Goal: Task Accomplishment & Management: Use online tool/utility

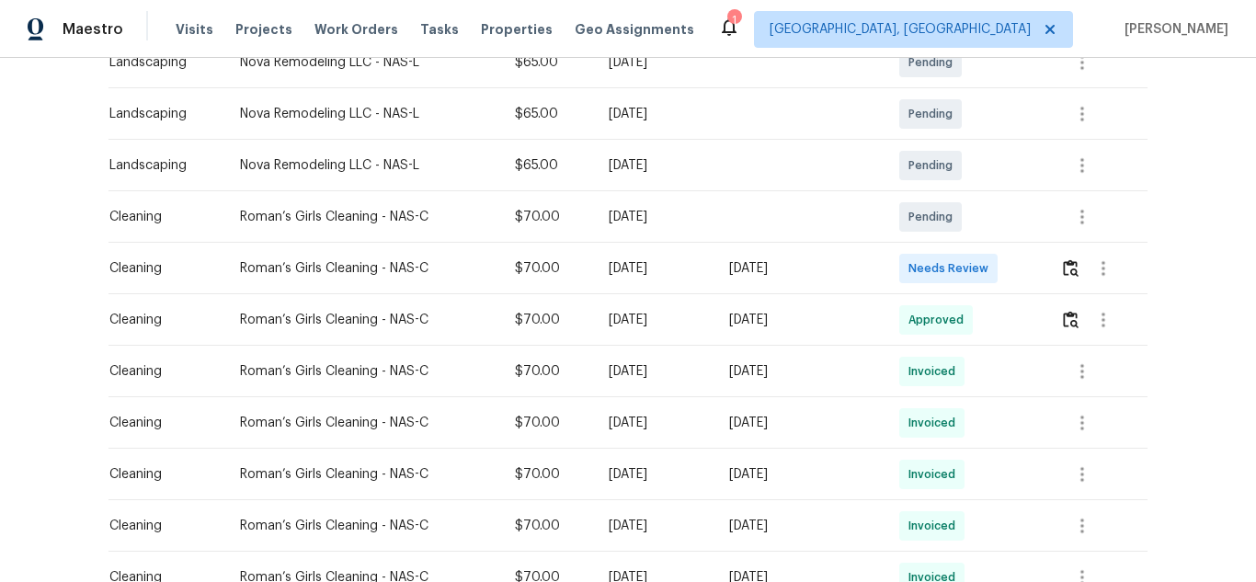
scroll to position [368, 0]
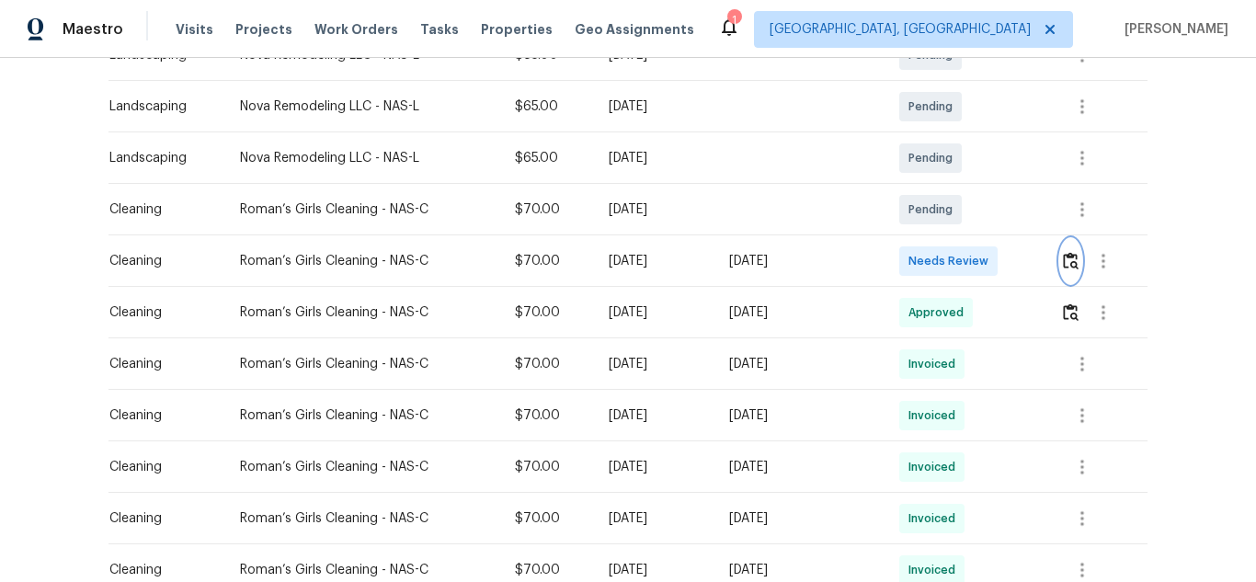
click at [1075, 267] on img "button" at bounding box center [1071, 260] width 16 height 17
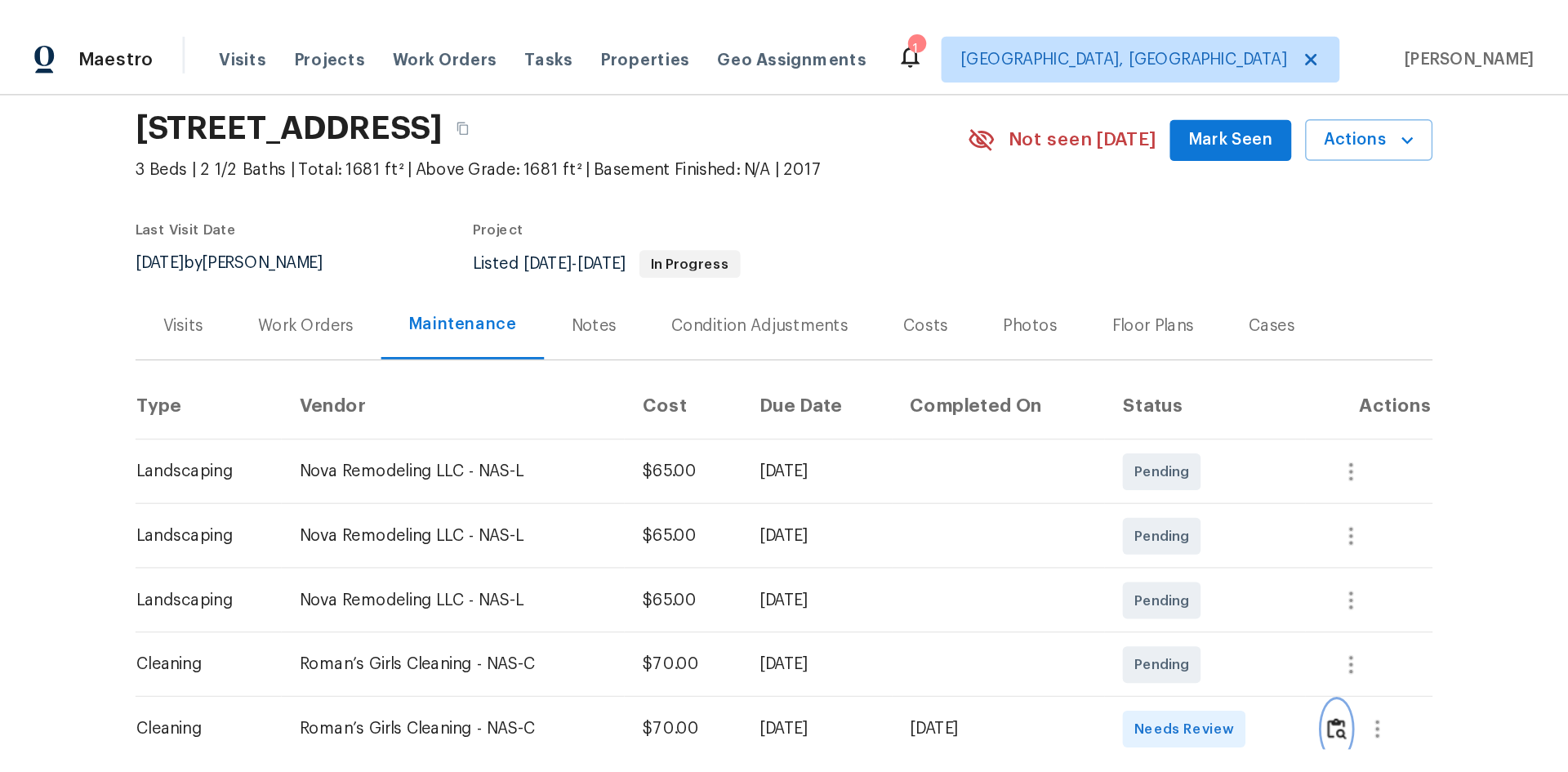
scroll to position [82, 0]
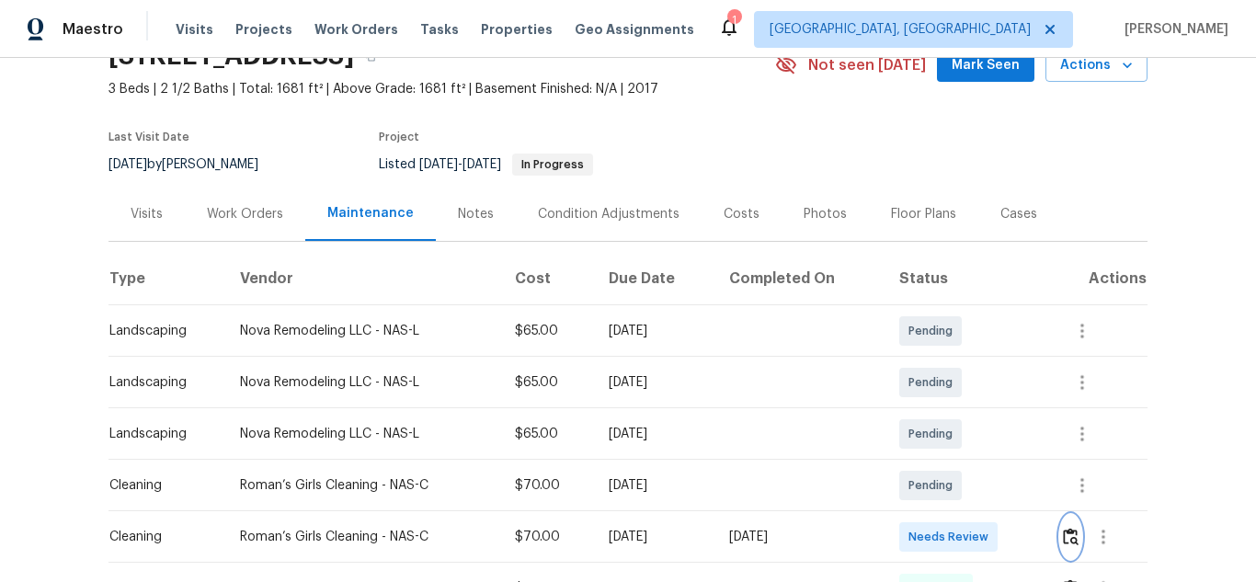
click at [1063, 544] on img "button" at bounding box center [1071, 536] width 16 height 17
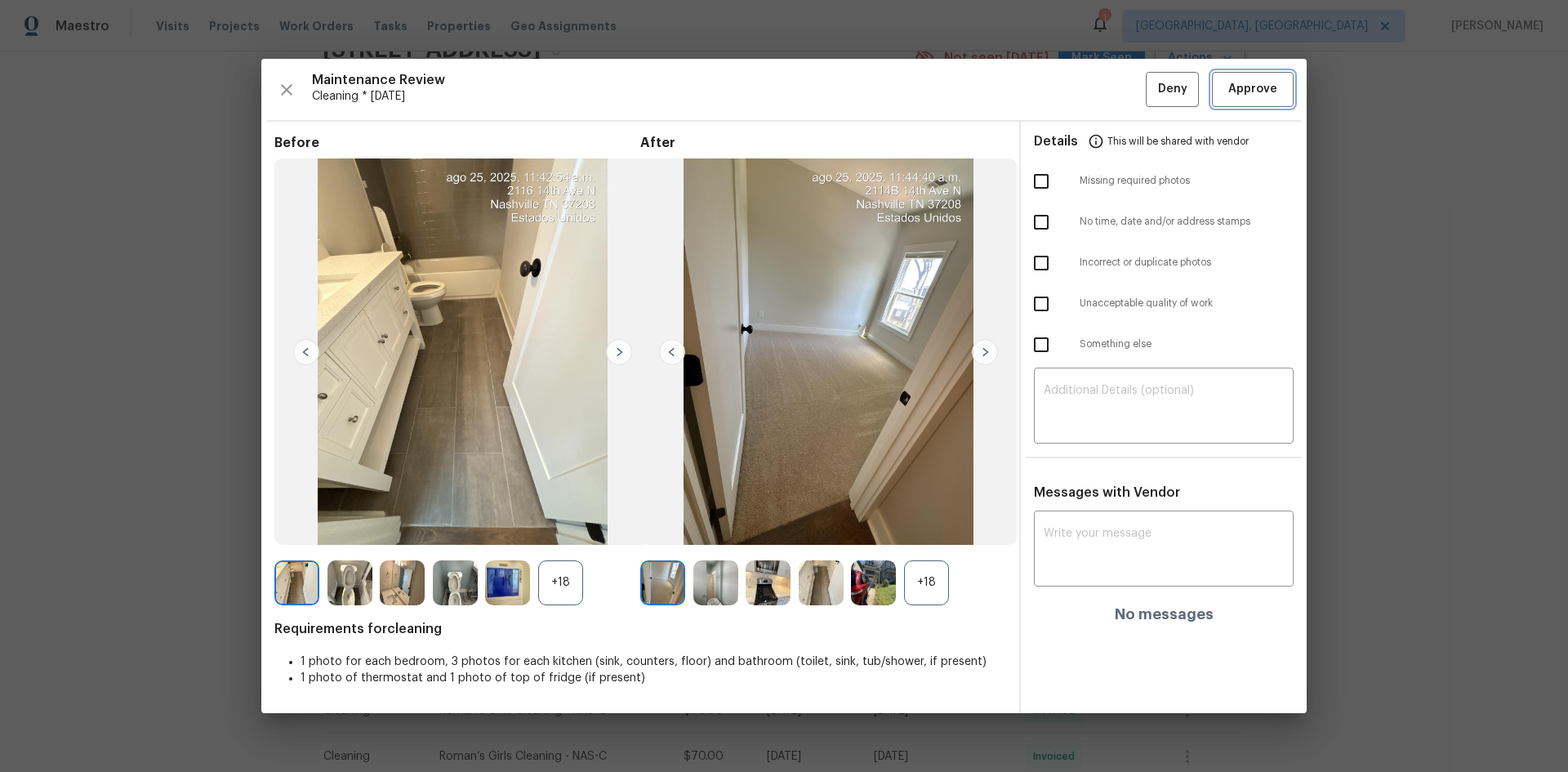
click at [1115, 86] on span "Approve" at bounding box center [1253, 89] width 49 height 20
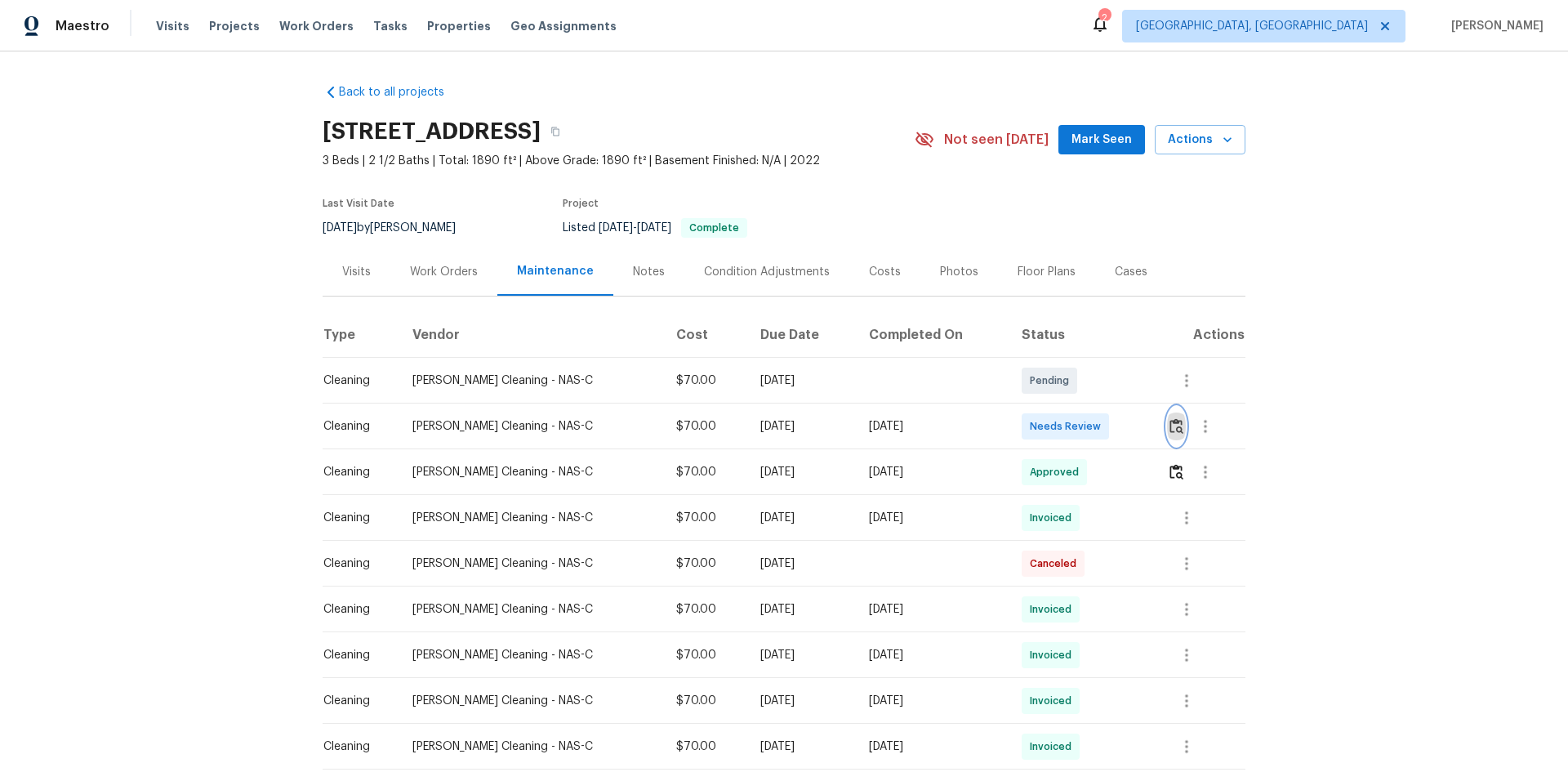
click at [1115, 426] on img "button" at bounding box center [1177, 426] width 14 height 15
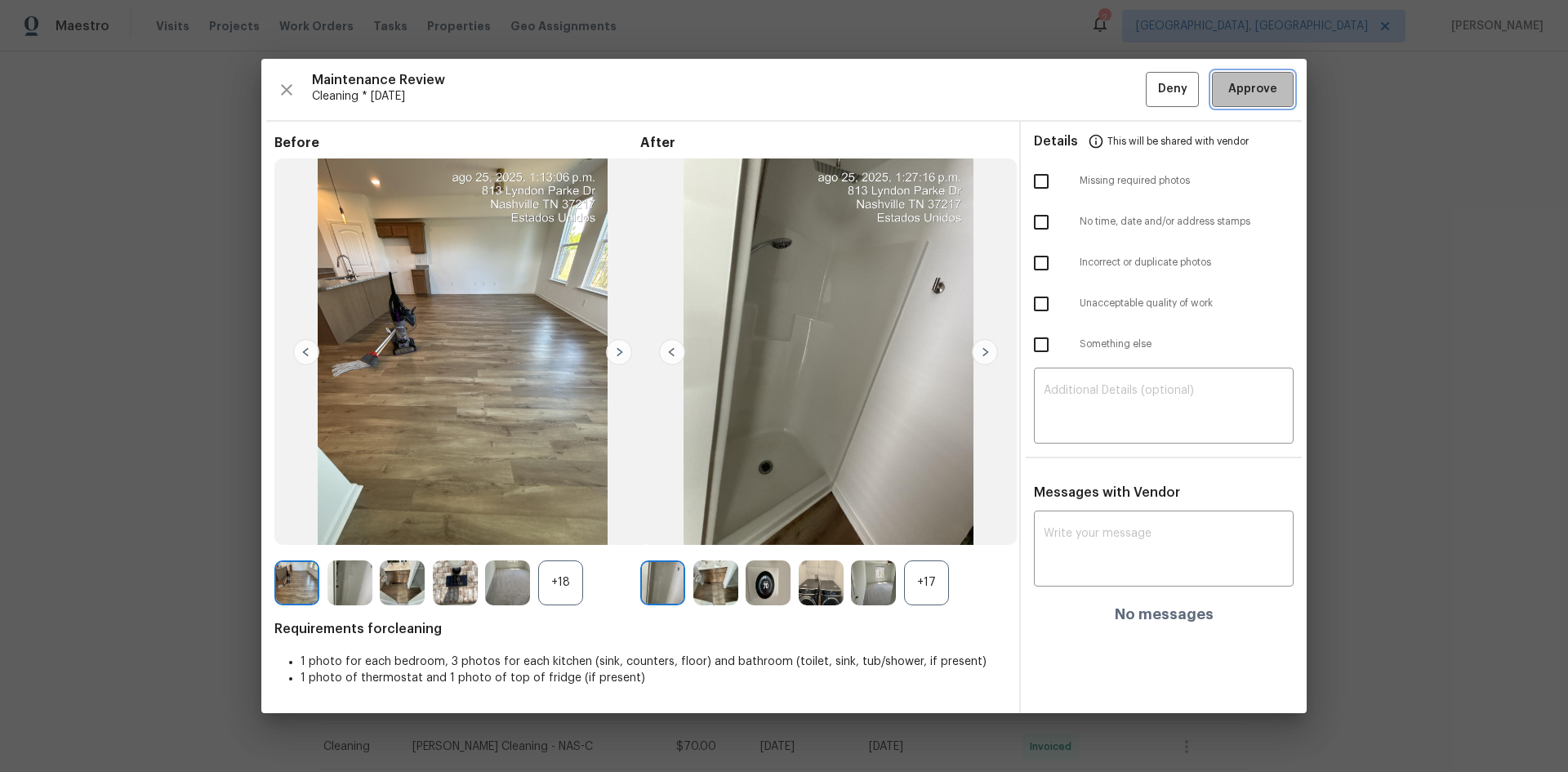
click at [1115, 84] on span "Approve" at bounding box center [1253, 89] width 49 height 20
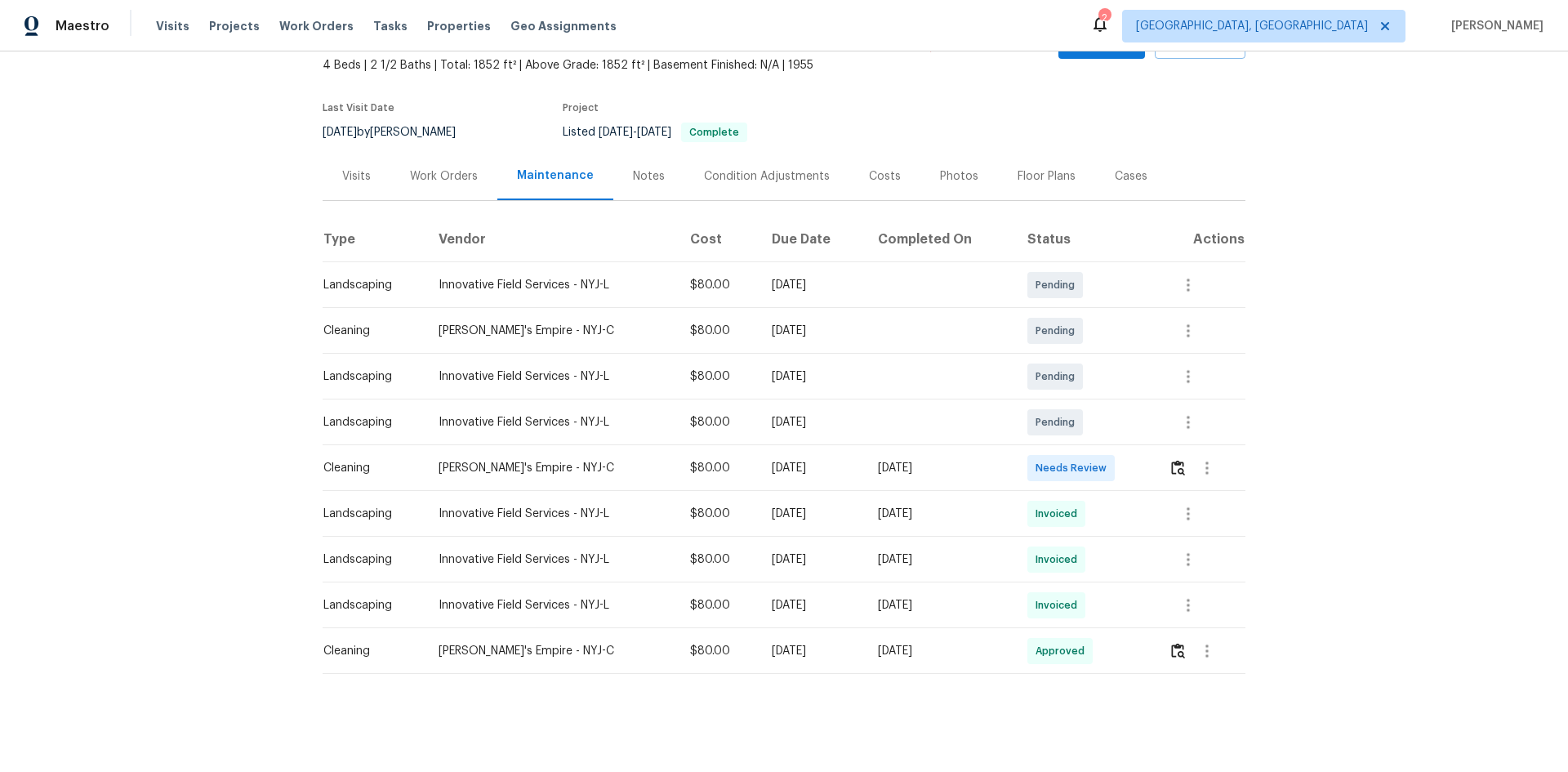
scroll to position [107, 0]
click at [1115, 460] on img "button" at bounding box center [1178, 467] width 14 height 15
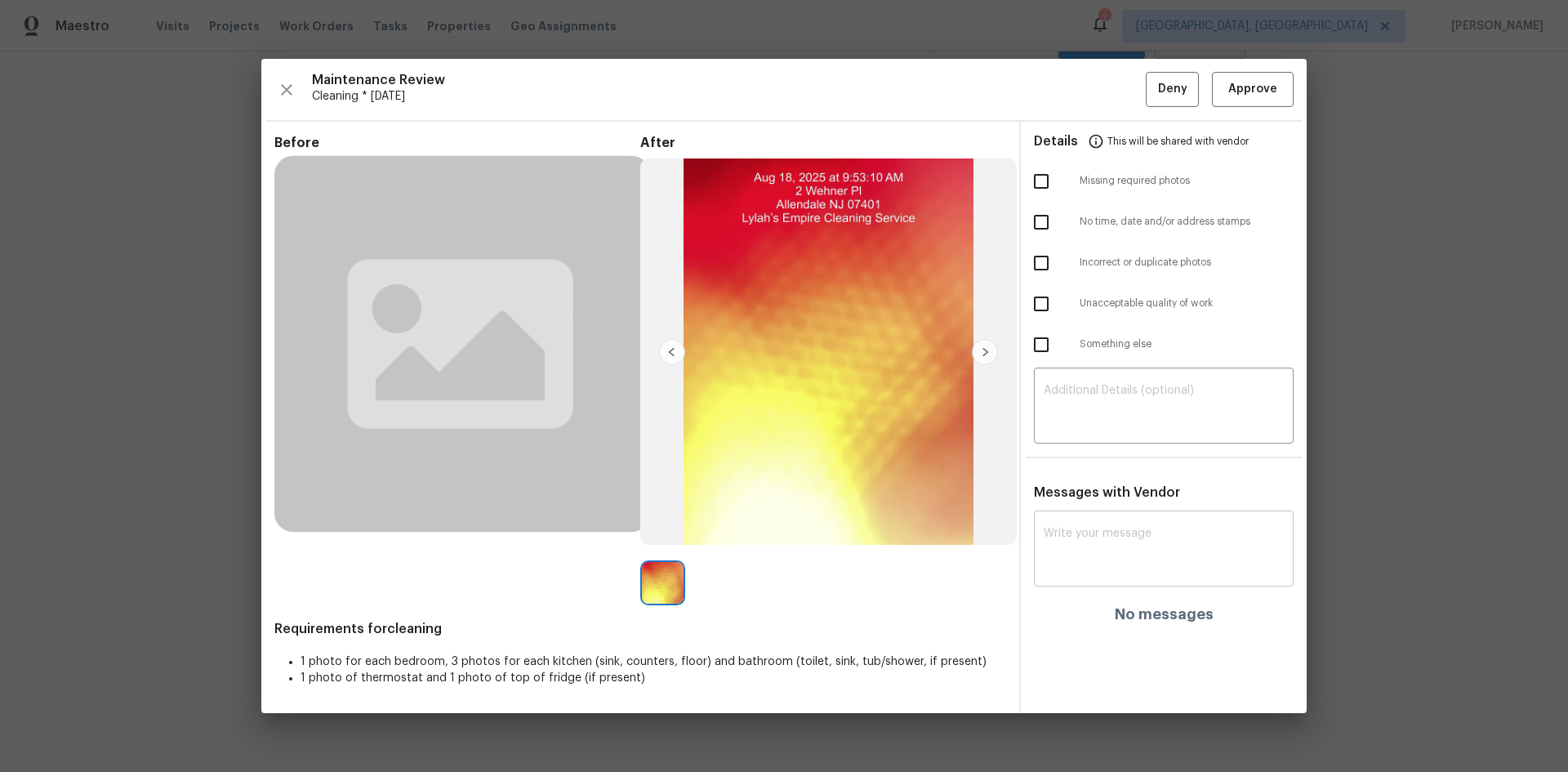
click at [1115, 516] on div "x ​" at bounding box center [1164, 550] width 259 height 72
paste textarea "Maintenance Audit Team: Hello! Unfortunately, this cleaning visit completed on …"
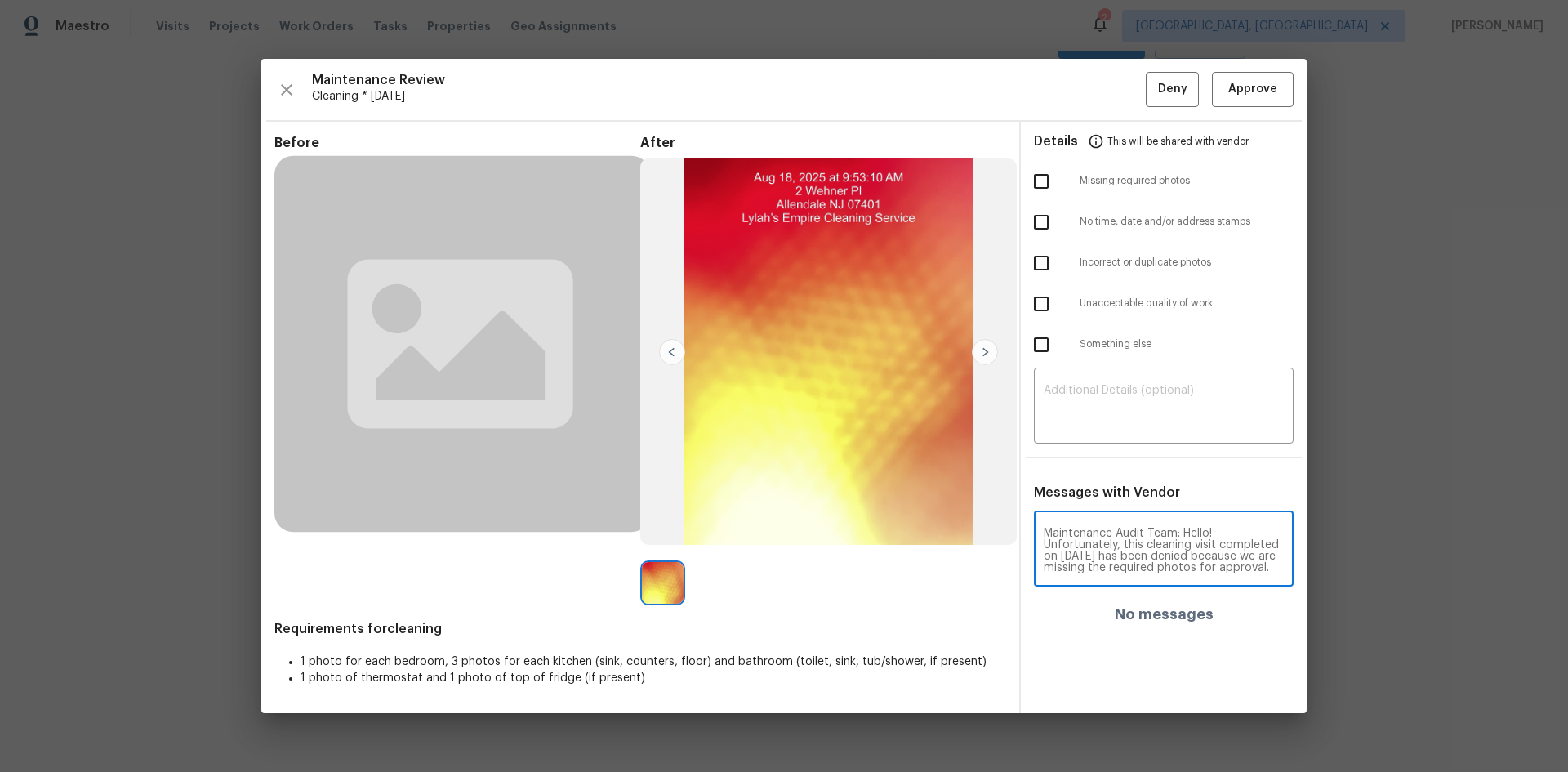
scroll to position [218, 0]
type textarea "Maintenance Audit Team: Hello! Unfortunately, this cleaning visit completed on …"
click at [1115, 432] on div "​" at bounding box center [1164, 407] width 259 height 72
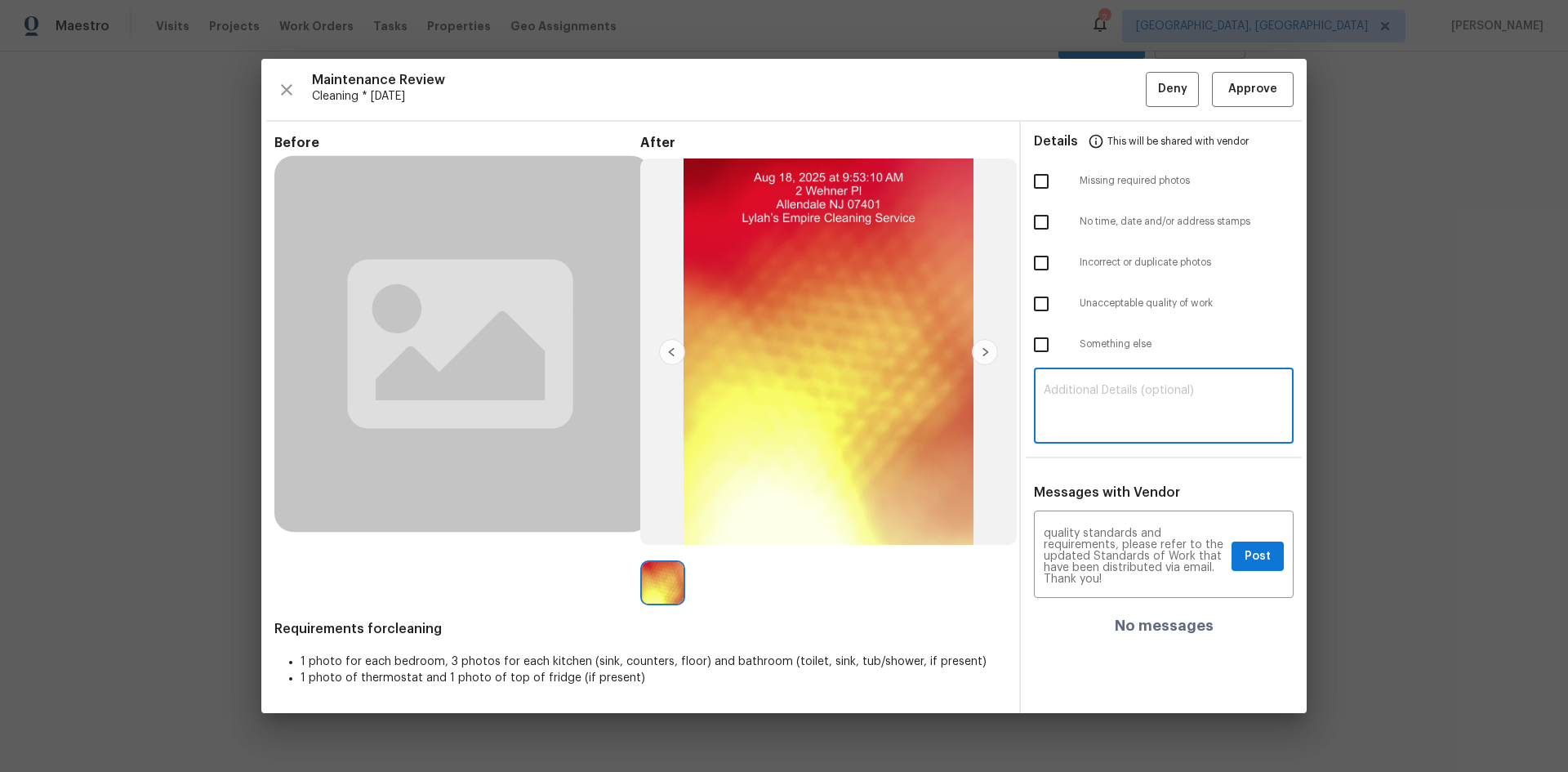
paste textarea "Maintenance Audit Team: Hello! Unfortunately, this cleaning visit completed on …"
type textarea "Maintenance Audit Team: Hello! Unfortunately, this cleaning visit completed on …"
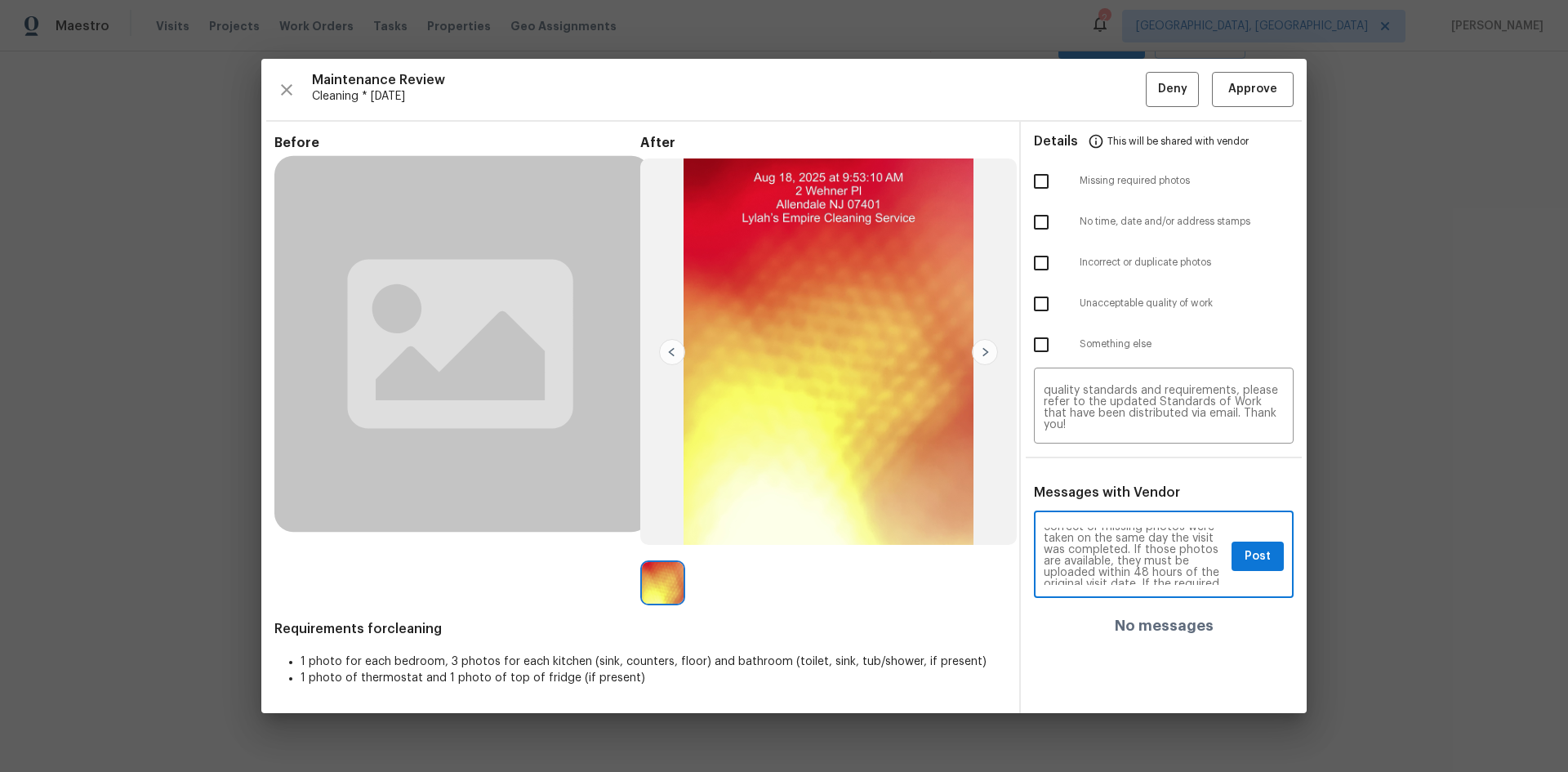
scroll to position [98, 0]
click at [1115, 516] on span "Post" at bounding box center [1257, 556] width 26 height 20
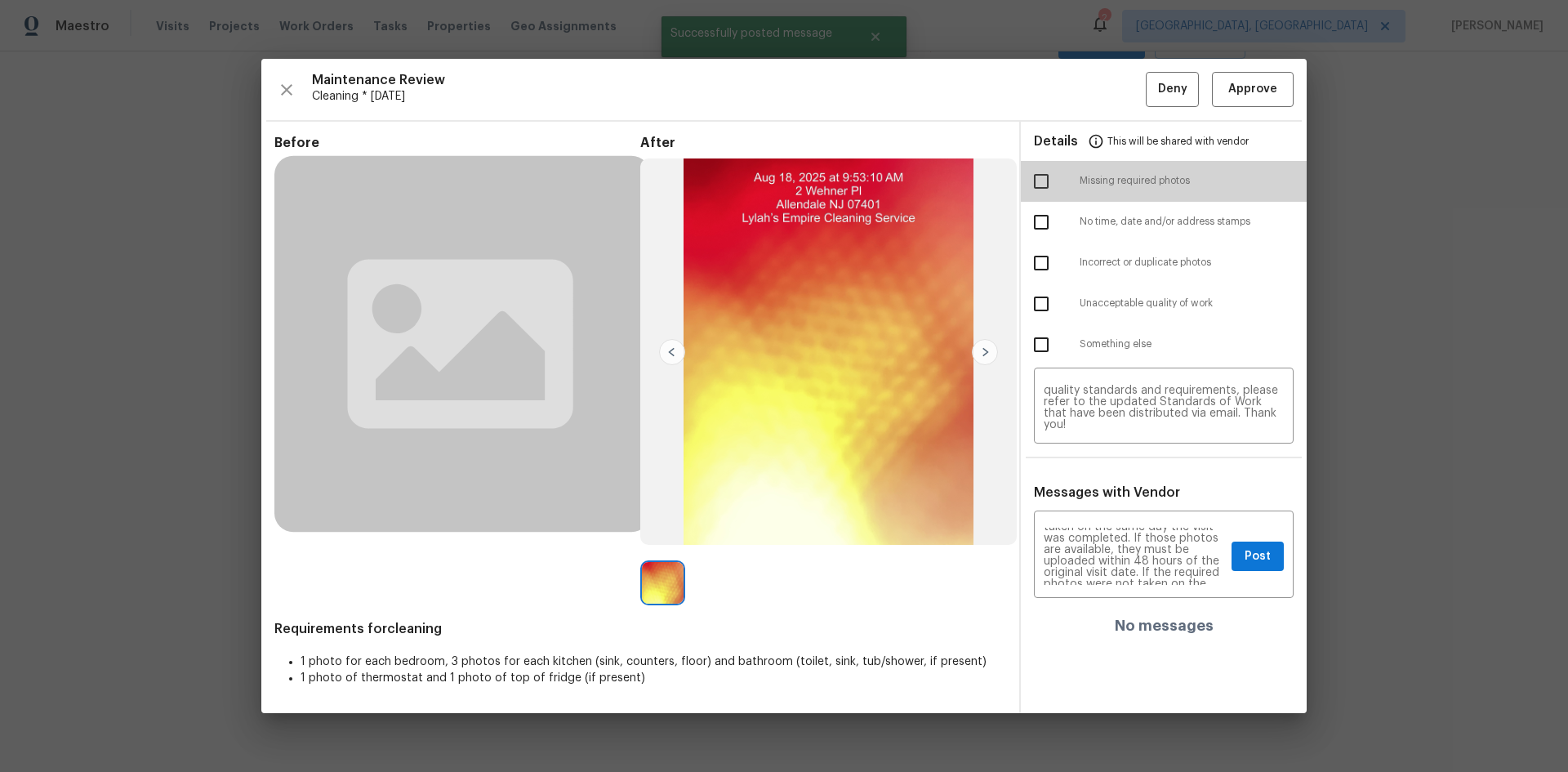
click at [1045, 179] on input "checkbox" at bounding box center [1041, 181] width 35 height 35
checkbox input "true"
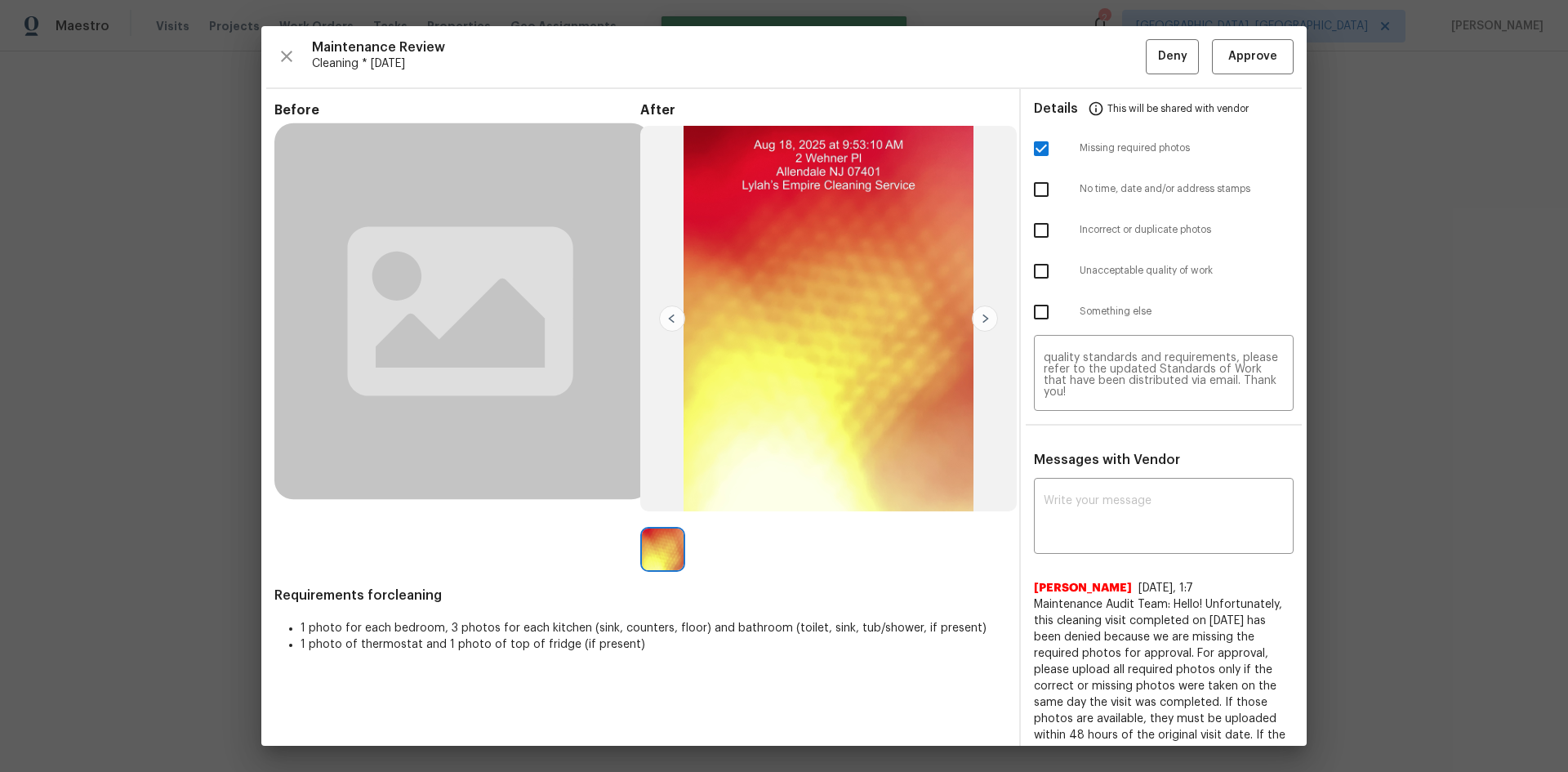
scroll to position [0, 0]
click at [1115, 49] on span "Deny" at bounding box center [1173, 56] width 29 height 20
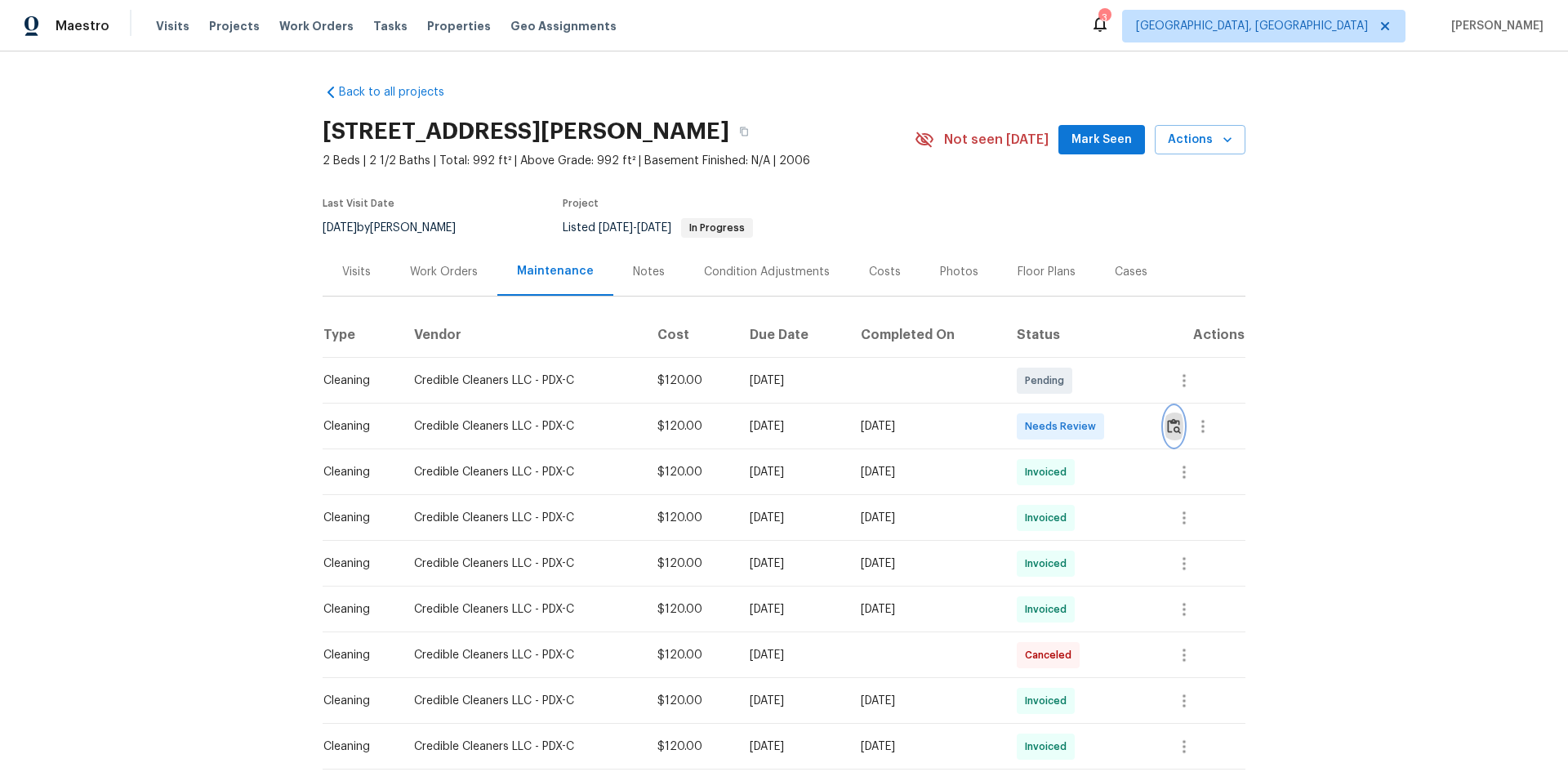
click at [1115, 426] on img "button" at bounding box center [1174, 426] width 14 height 15
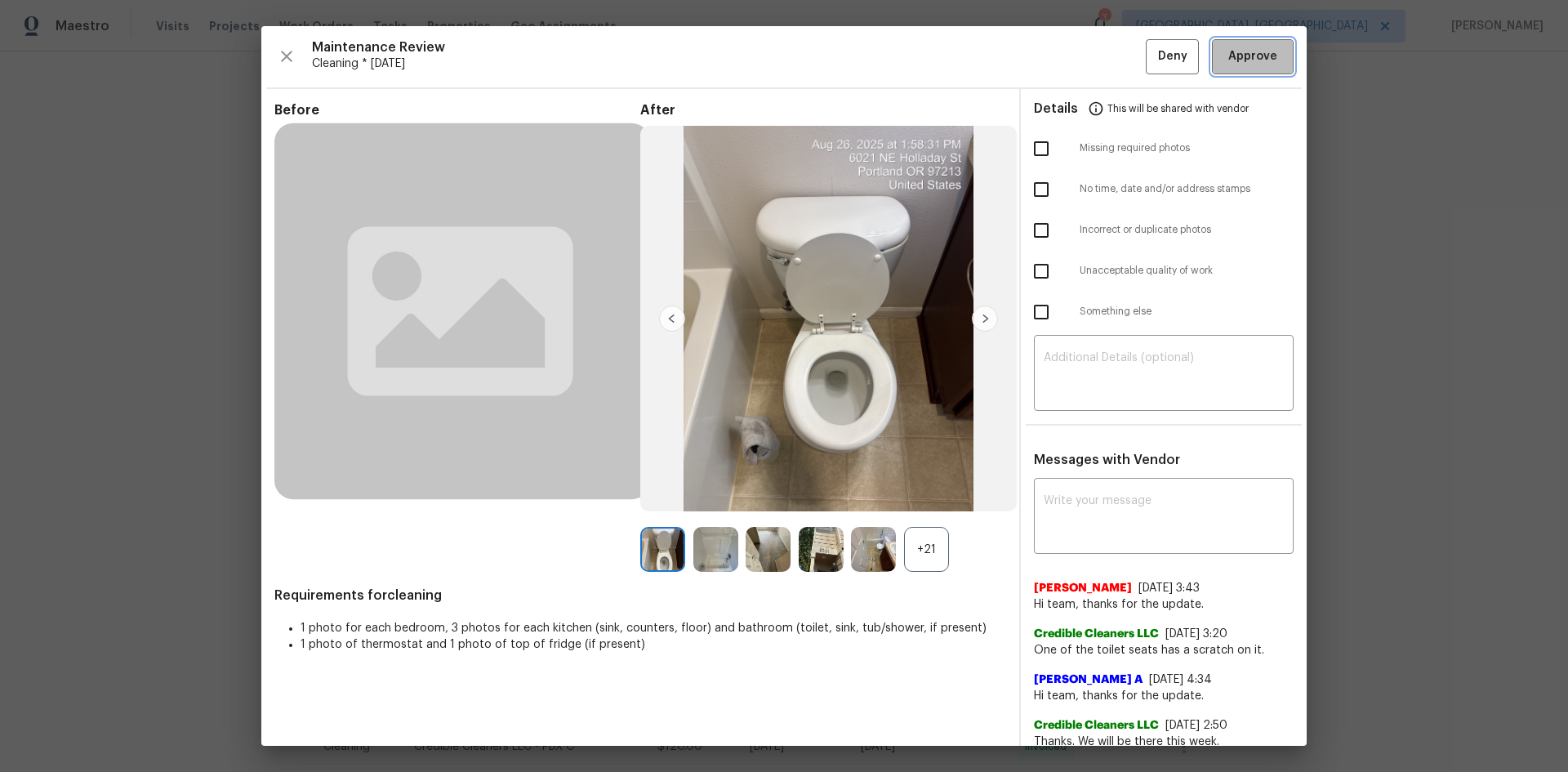
click at [1115, 54] on span "Approve" at bounding box center [1253, 56] width 49 height 20
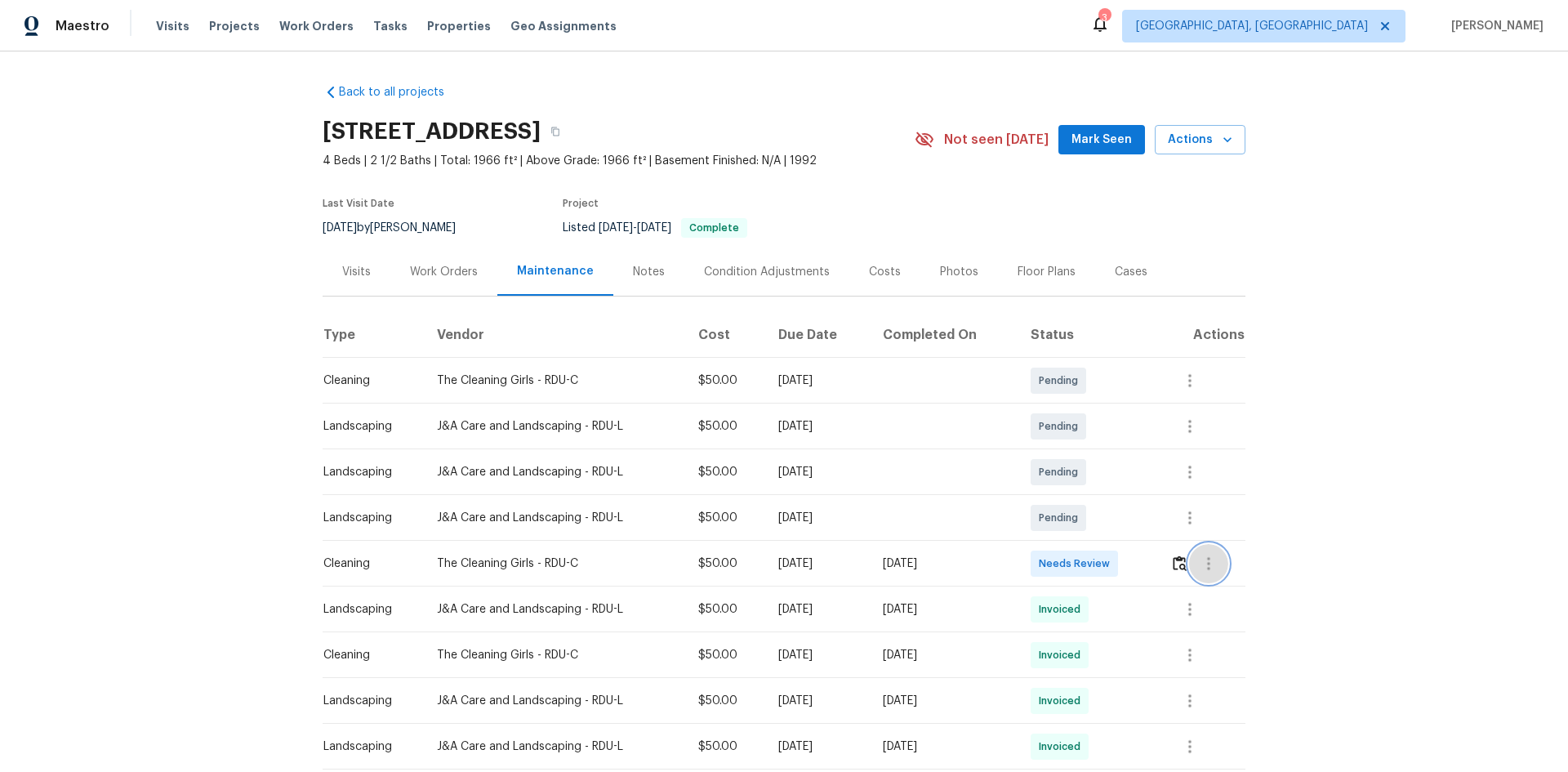
click at [1190, 562] on button "button" at bounding box center [1209, 563] width 39 height 39
click at [1181, 569] on div at bounding box center [784, 386] width 1568 height 772
click at [1175, 574] on button "button" at bounding box center [1179, 563] width 19 height 39
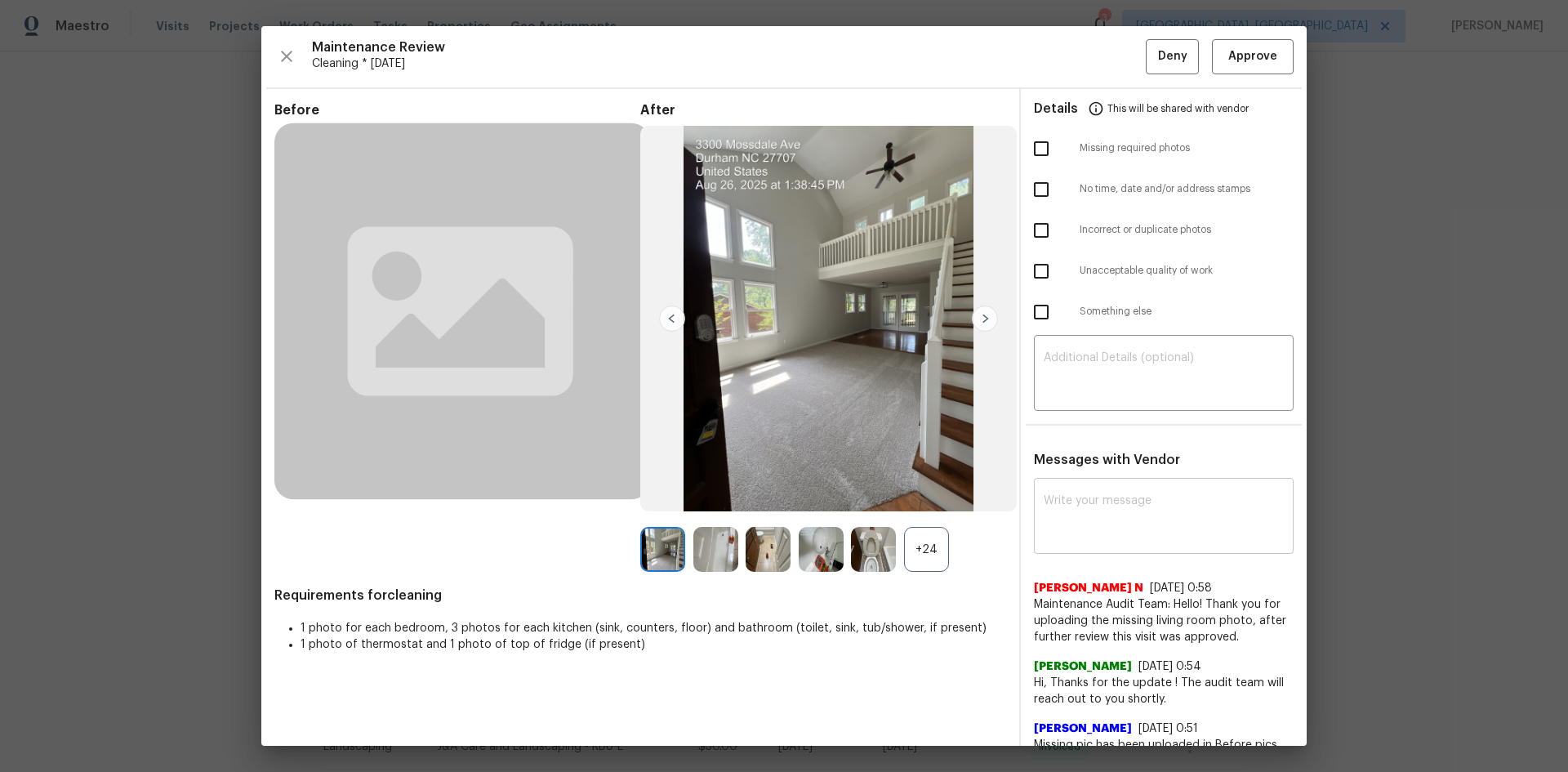
click at [1109, 511] on textarea at bounding box center [1164, 517] width 240 height 45
paste textarea "Maintenance Audit Team: Hello! Unfortunately, this cleaning visit completed on …"
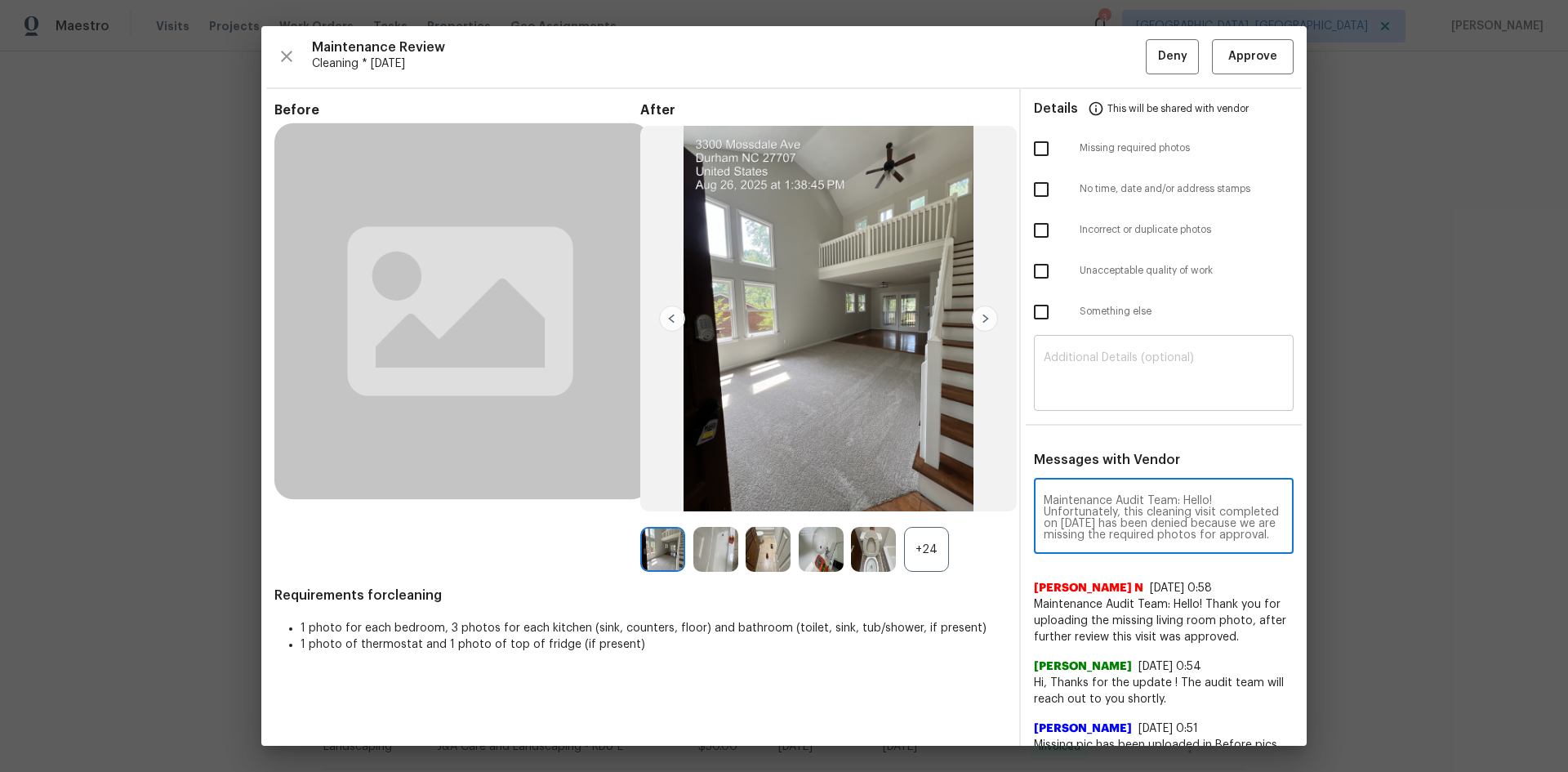
scroll to position [218, 0]
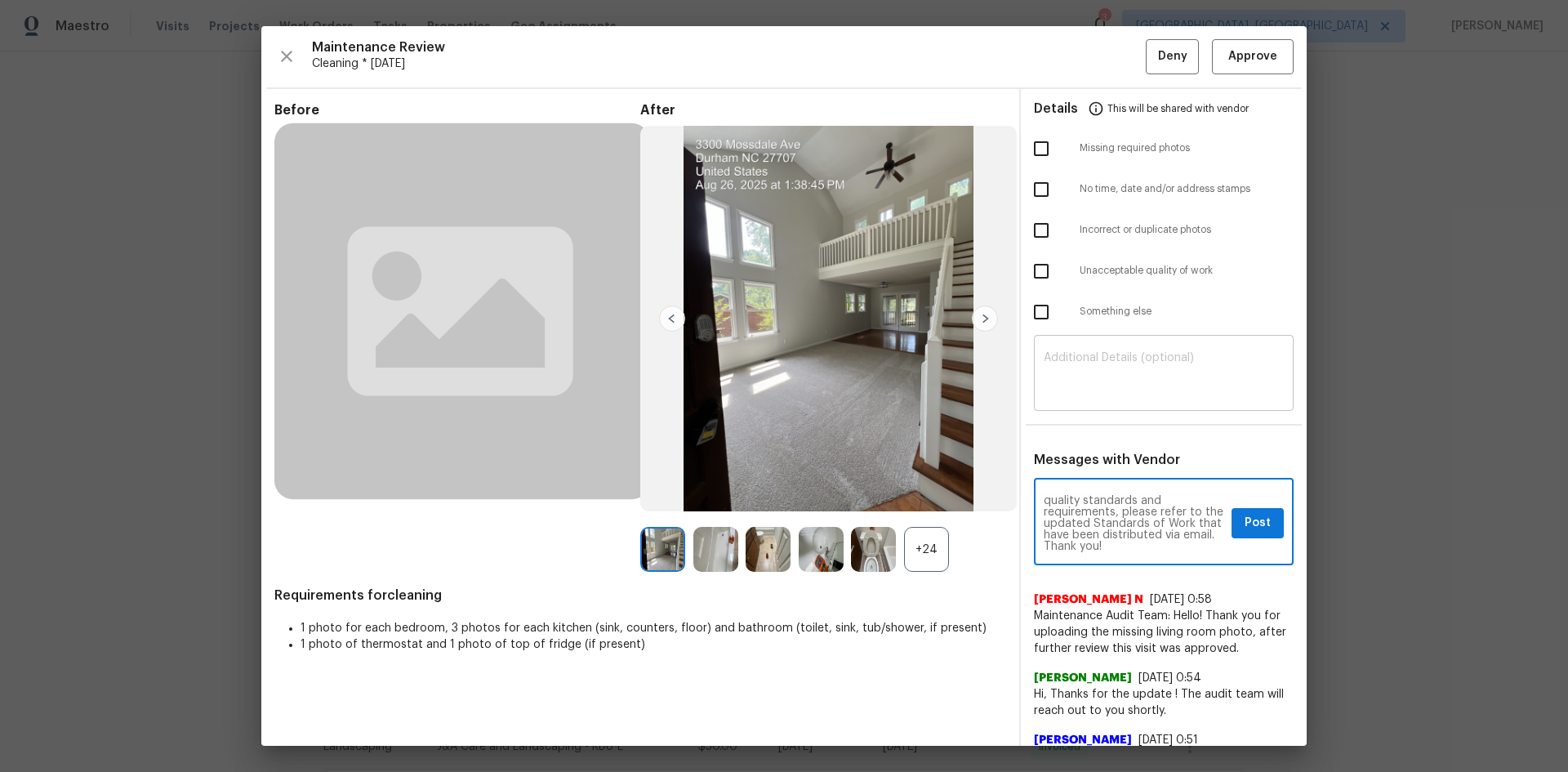
type textarea "Maintenance Audit Team: Hello! Unfortunately, this cleaning visit completed on …"
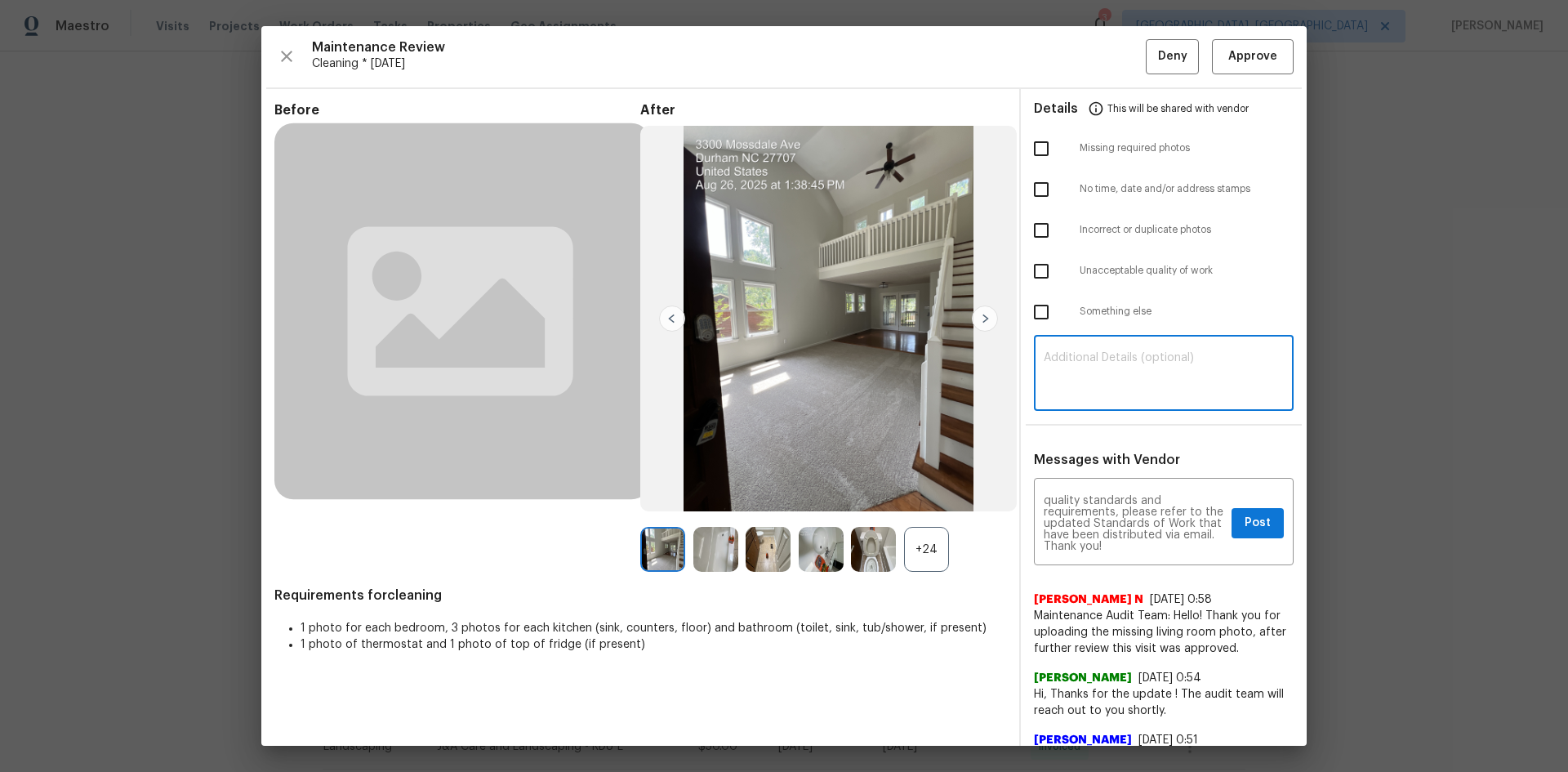
click at [1104, 370] on textarea at bounding box center [1164, 374] width 240 height 45
paste textarea "Maintenance Audit Team: Hello! Unfortunately, this cleaning visit completed on …"
type textarea "Maintenance Audit Team: Hello! Unfortunately, this cleaning visit completed on …"
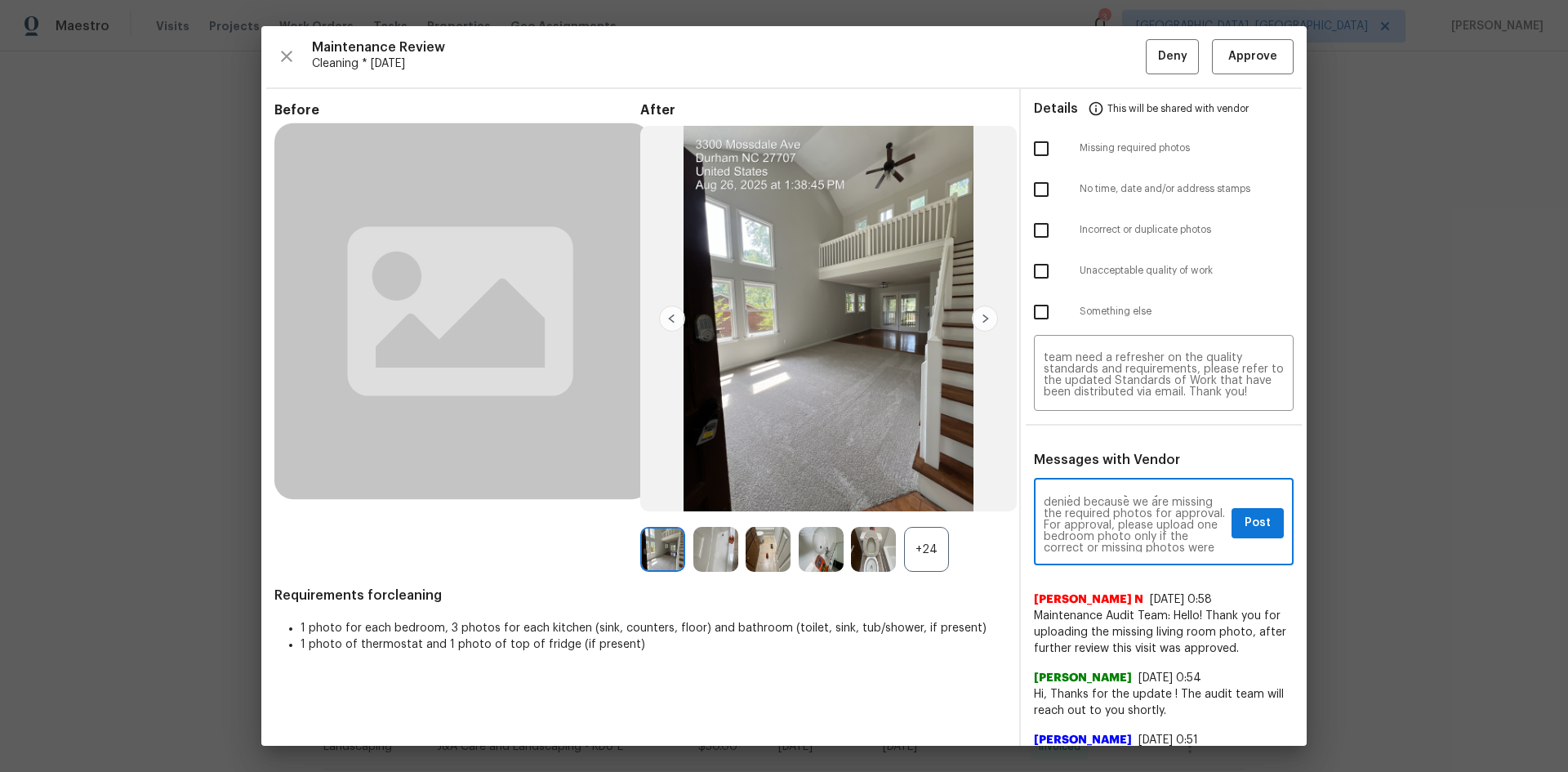
scroll to position [66, 0]
click at [1245, 532] on span "Post" at bounding box center [1257, 522] width 26 height 20
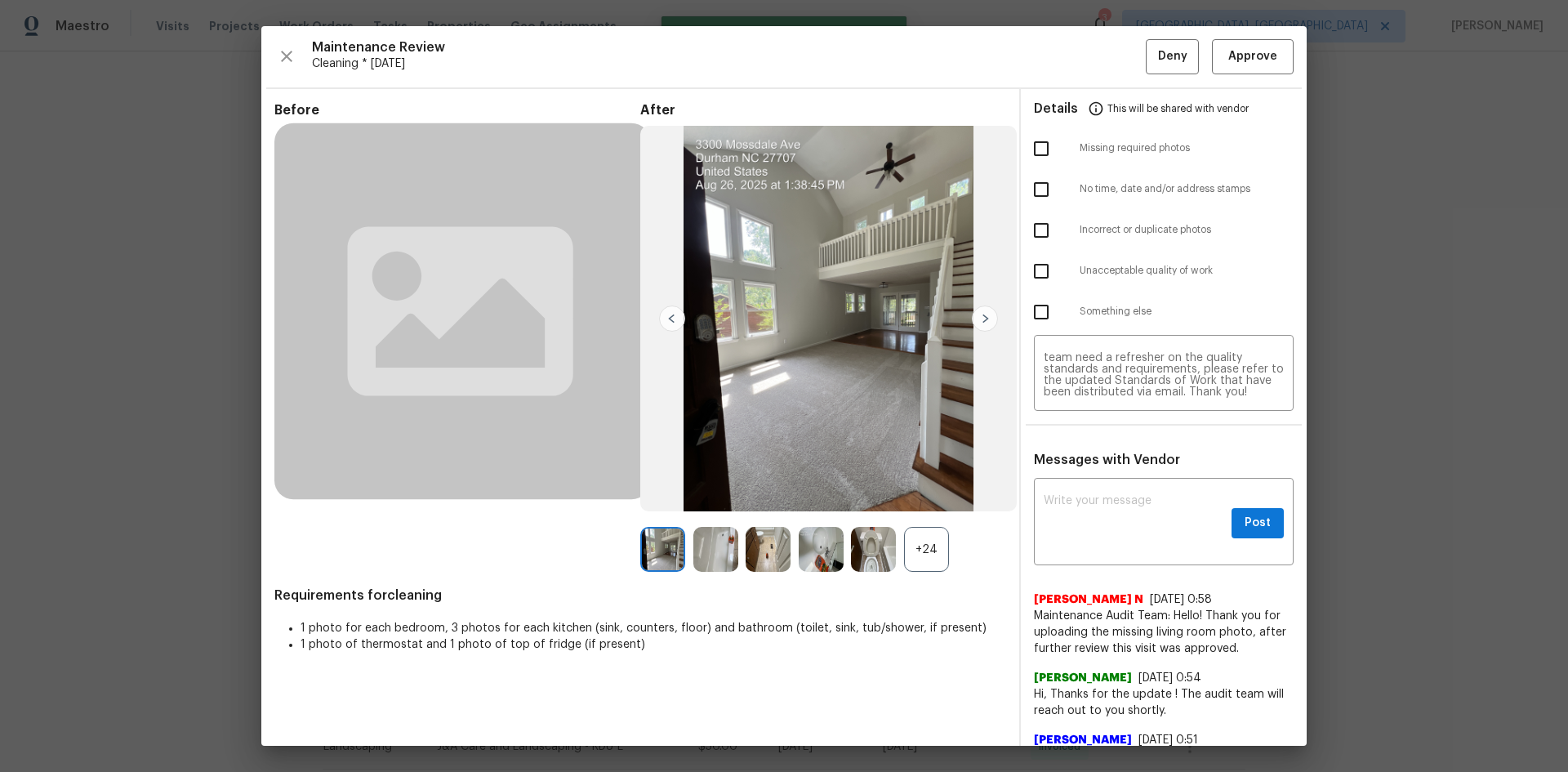
scroll to position [0, 0]
click at [1029, 147] on input "checkbox" at bounding box center [1041, 148] width 35 height 35
checkbox input "true"
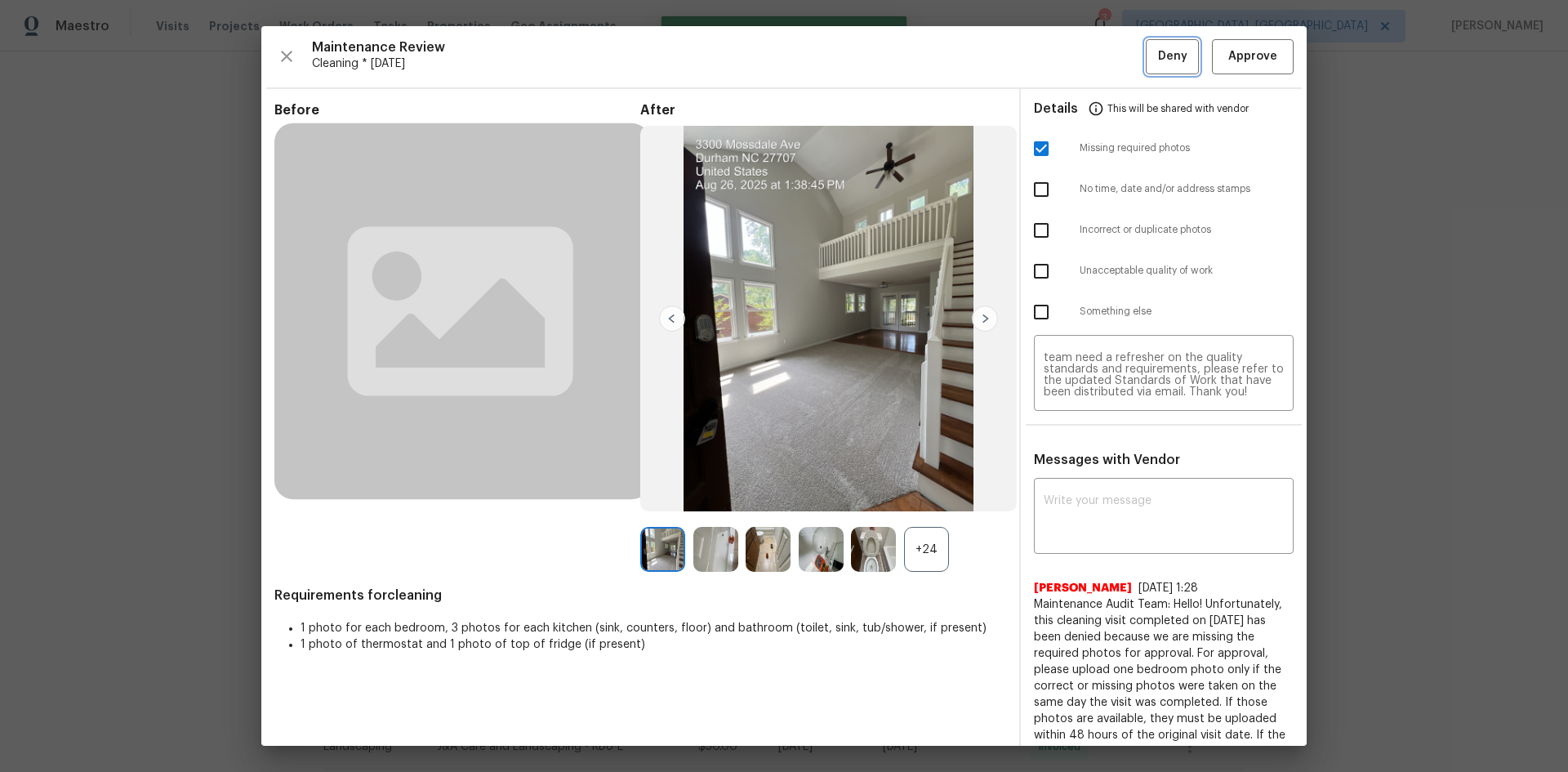
click at [1158, 66] on span "Deny" at bounding box center [1173, 56] width 29 height 20
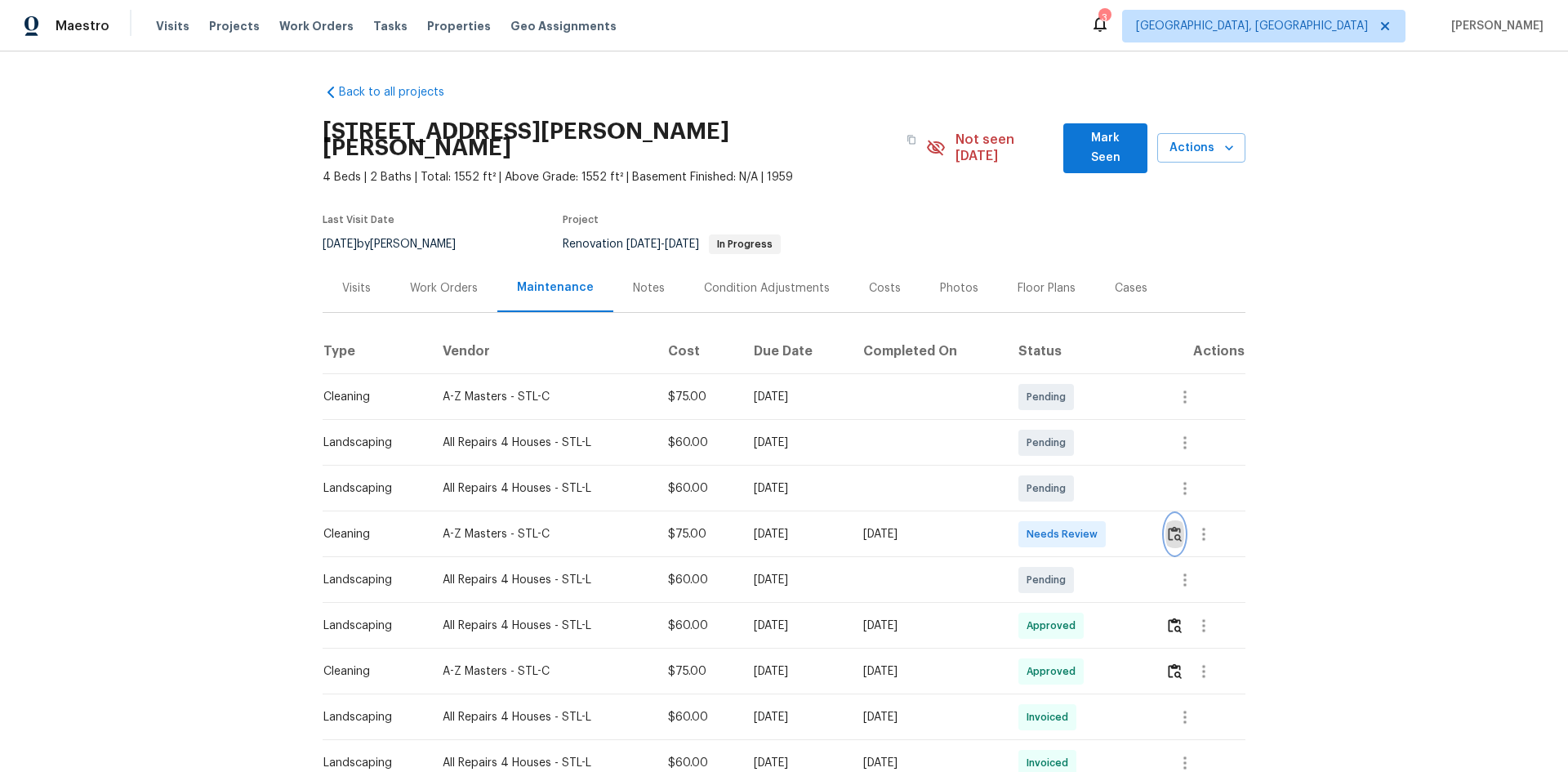
click at [1115, 516] on img "button" at bounding box center [1175, 533] width 14 height 15
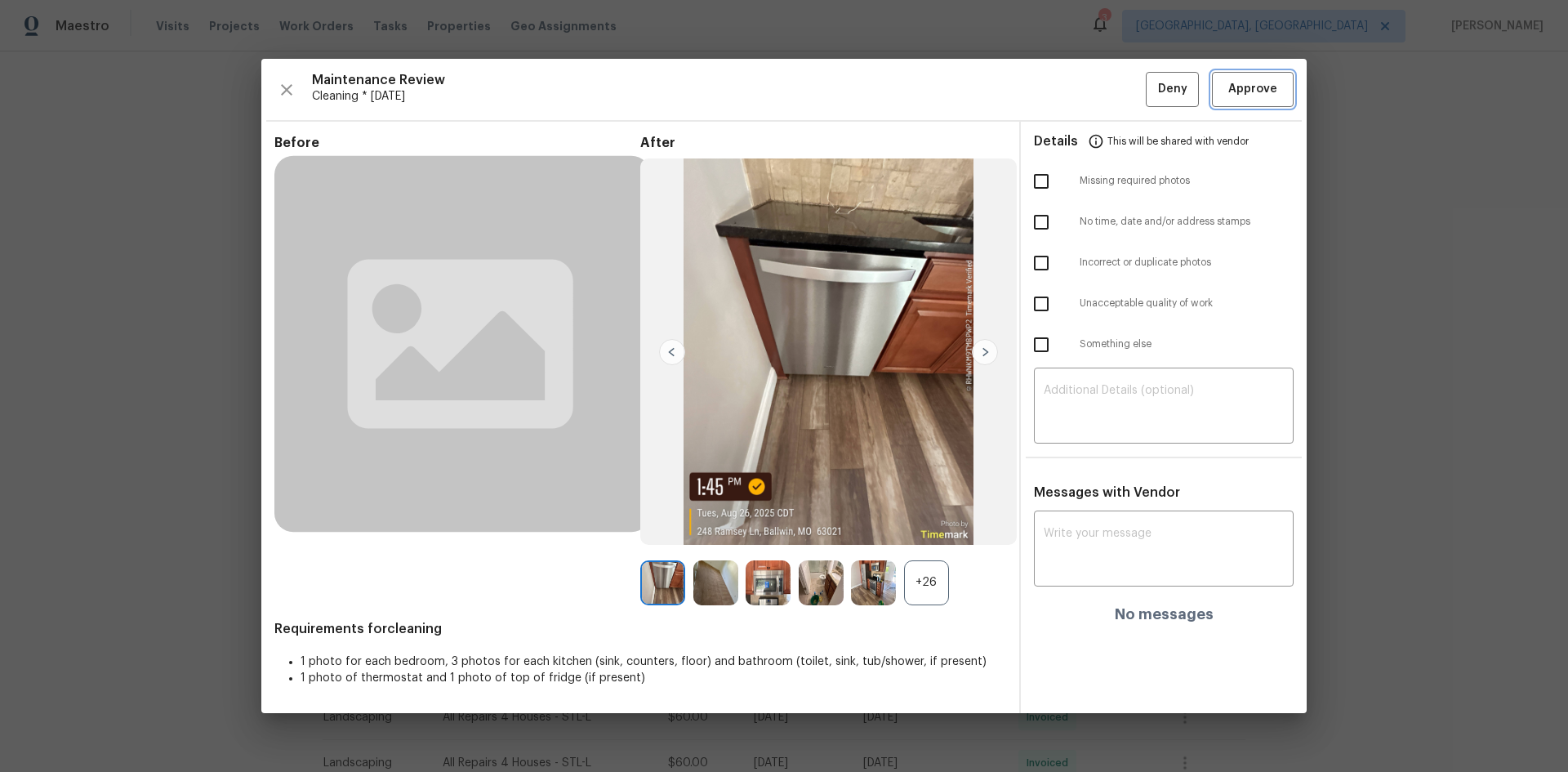
click at [1115, 92] on span "Approve" at bounding box center [1253, 89] width 56 height 20
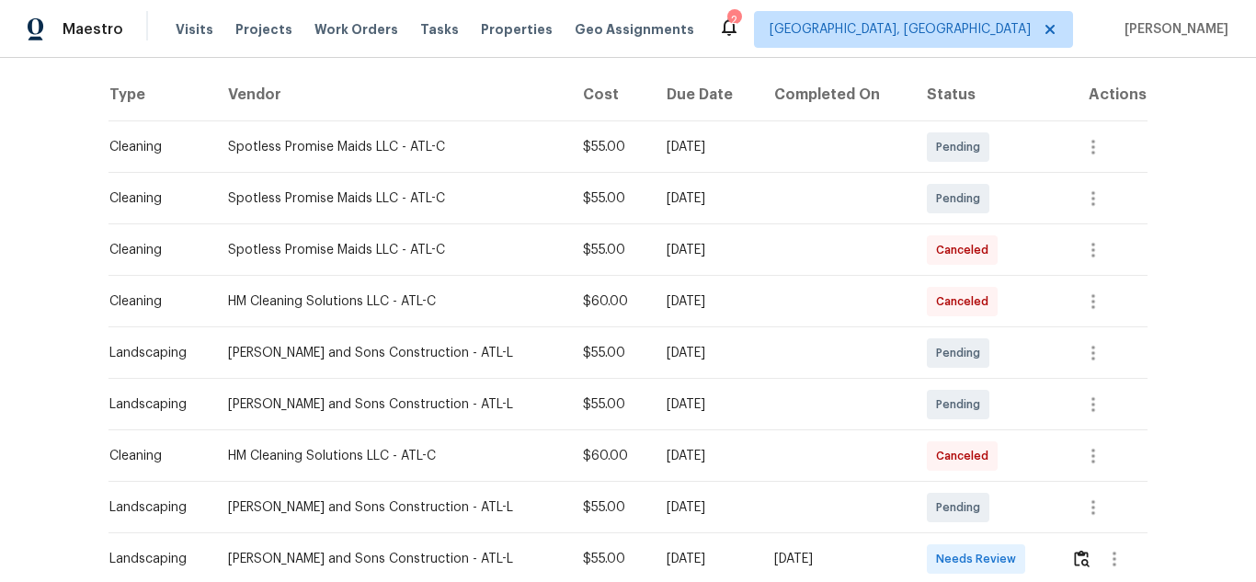
scroll to position [460, 0]
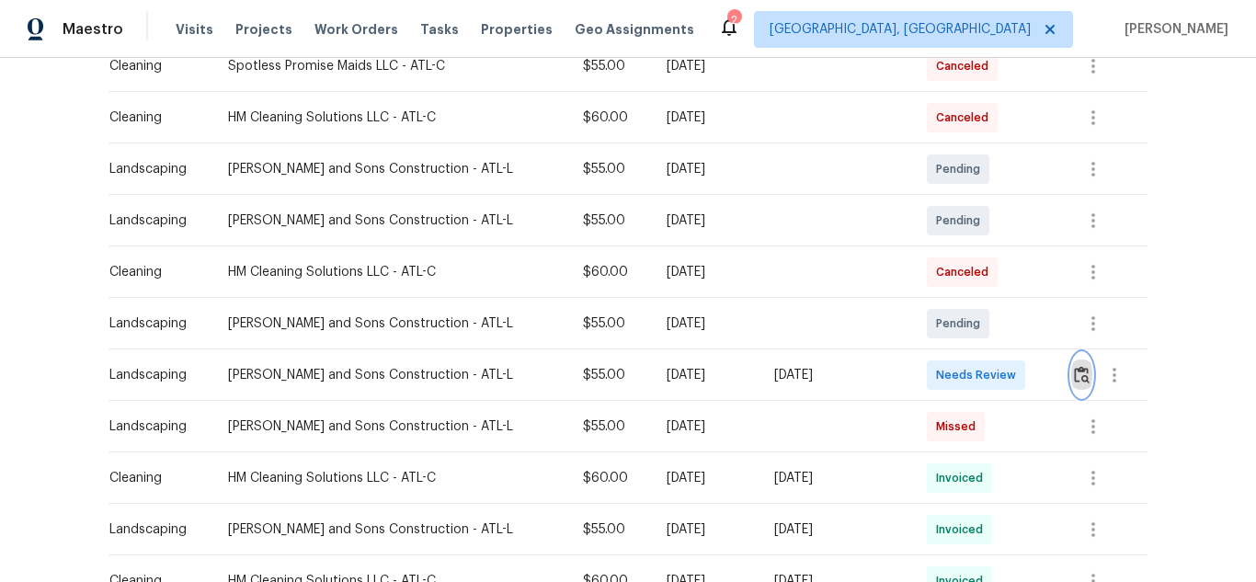
click at [1075, 382] on img "button" at bounding box center [1082, 374] width 16 height 17
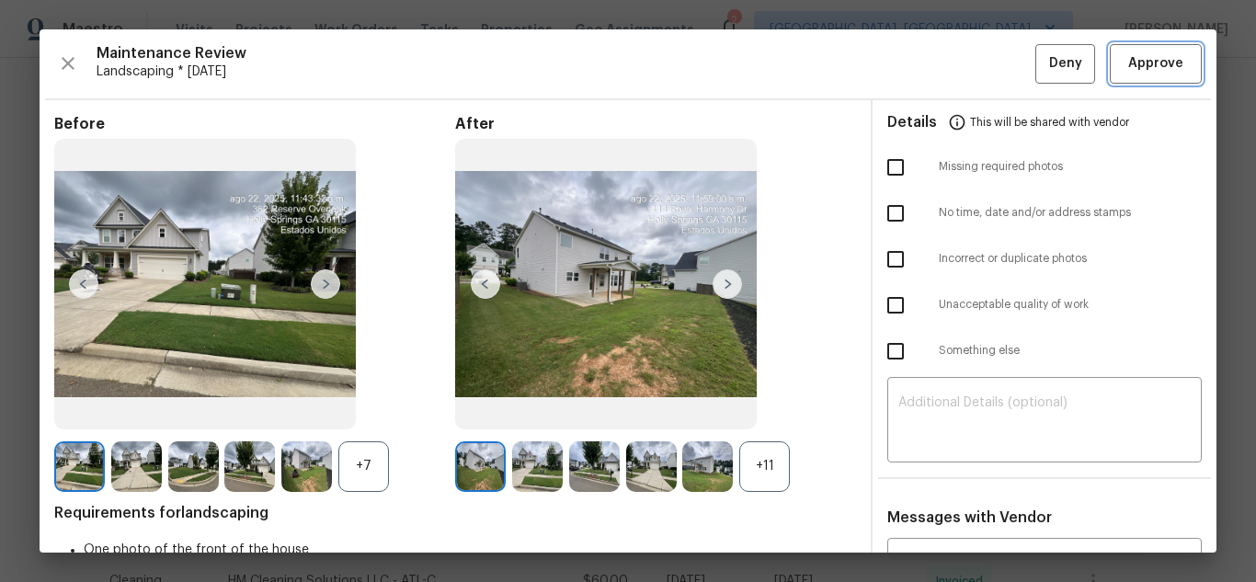
click at [1151, 60] on span "Approve" at bounding box center [1155, 63] width 55 height 23
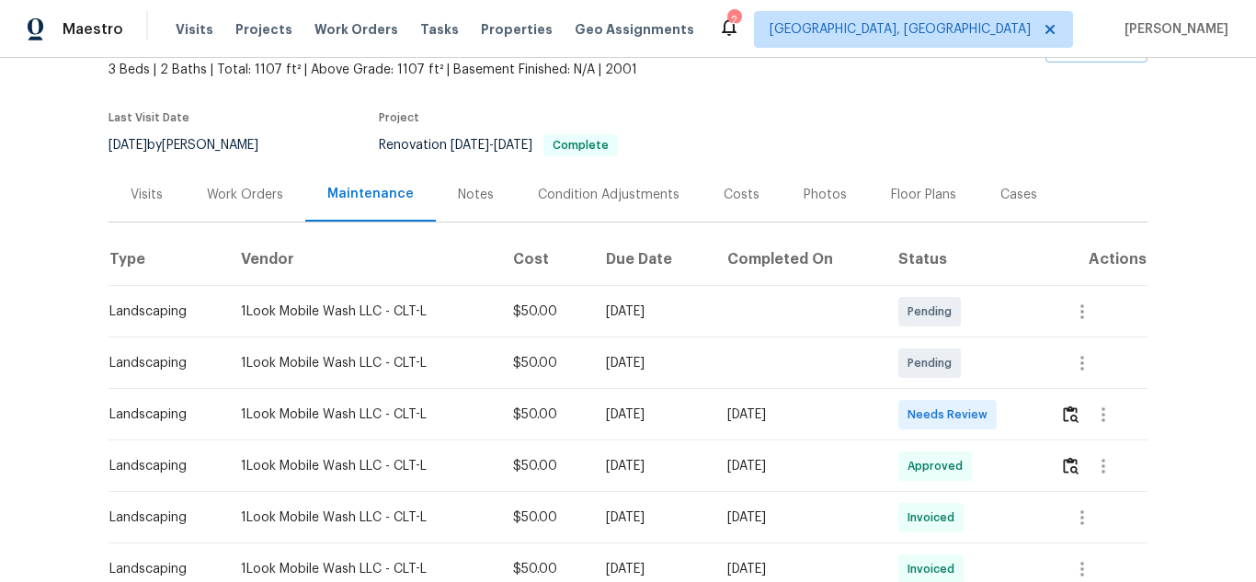
scroll to position [248, 0]
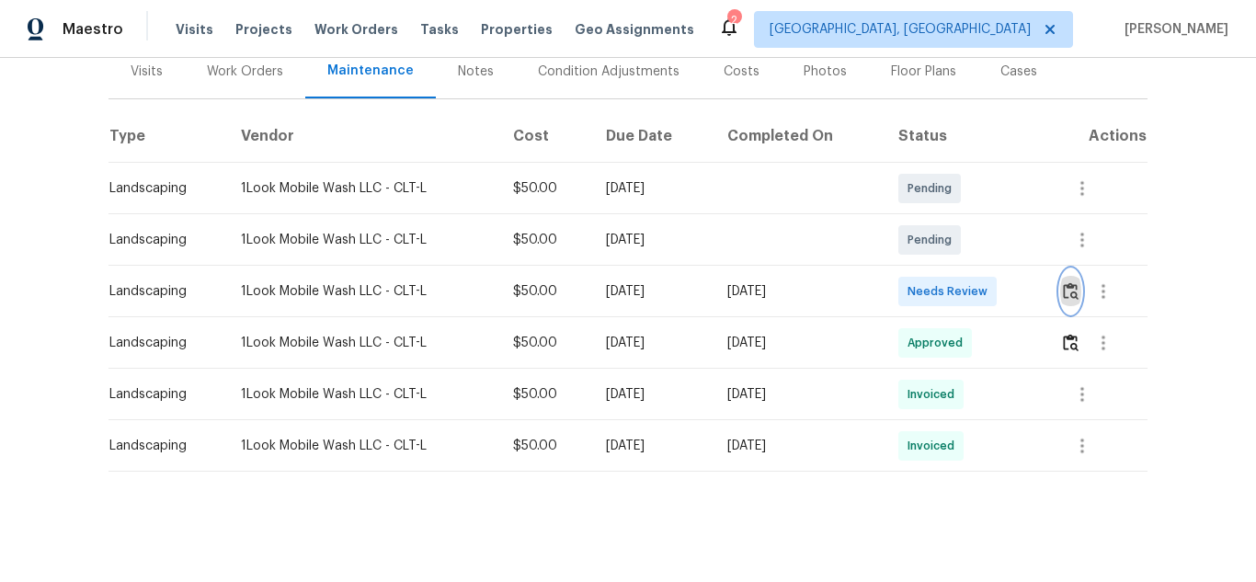
click at [1066, 269] on button "button" at bounding box center [1070, 291] width 21 height 44
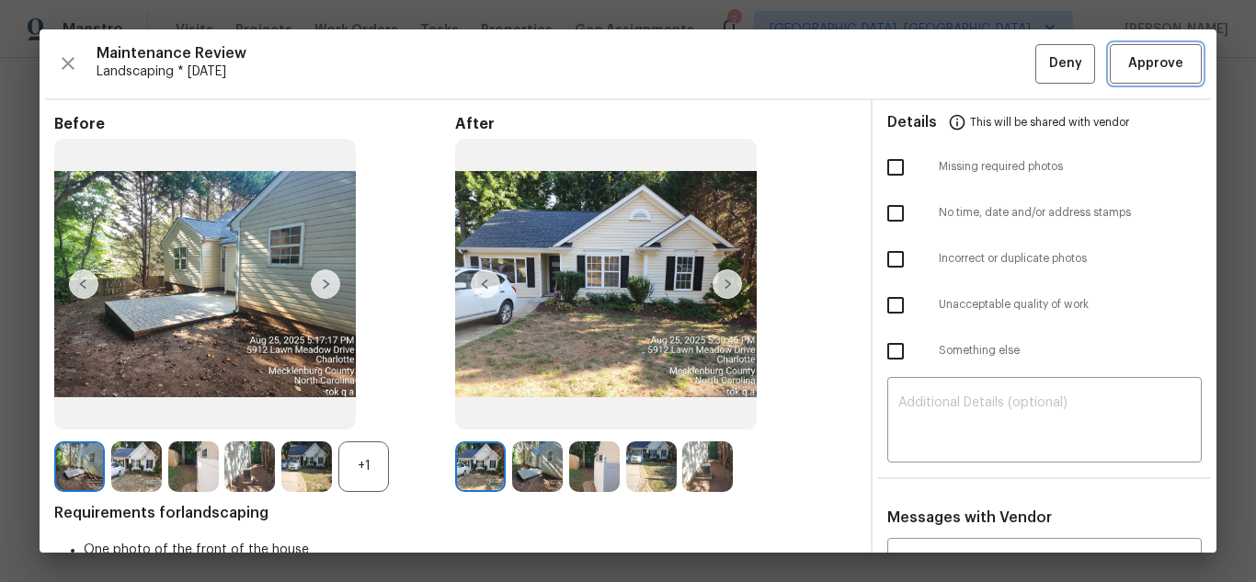
click at [1128, 61] on span "Approve" at bounding box center [1155, 63] width 55 height 23
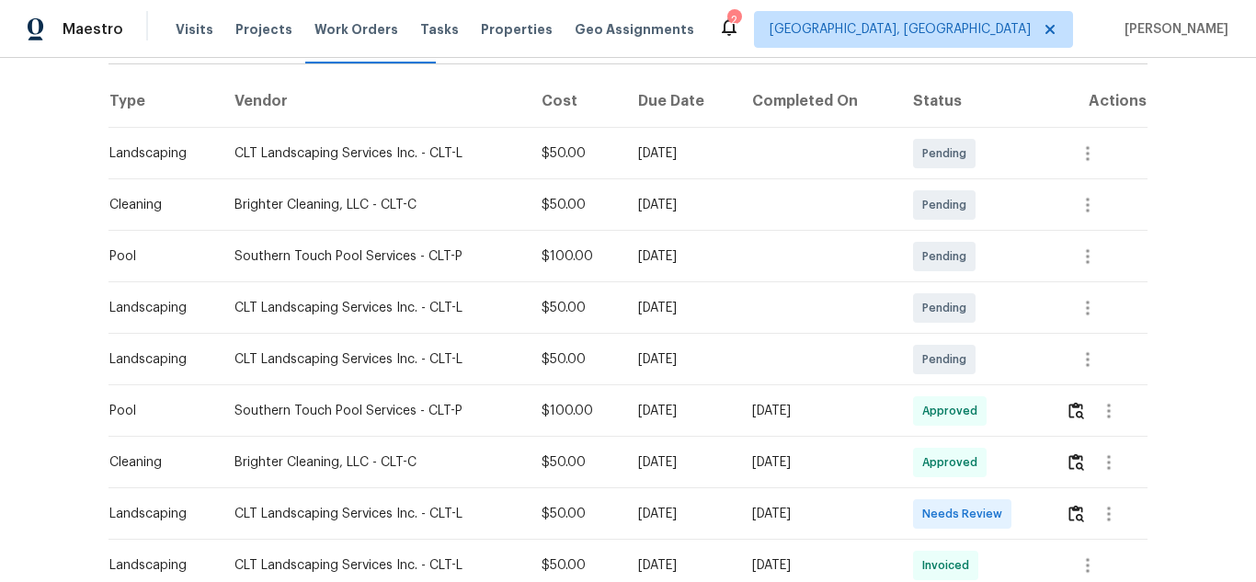
scroll to position [276, 0]
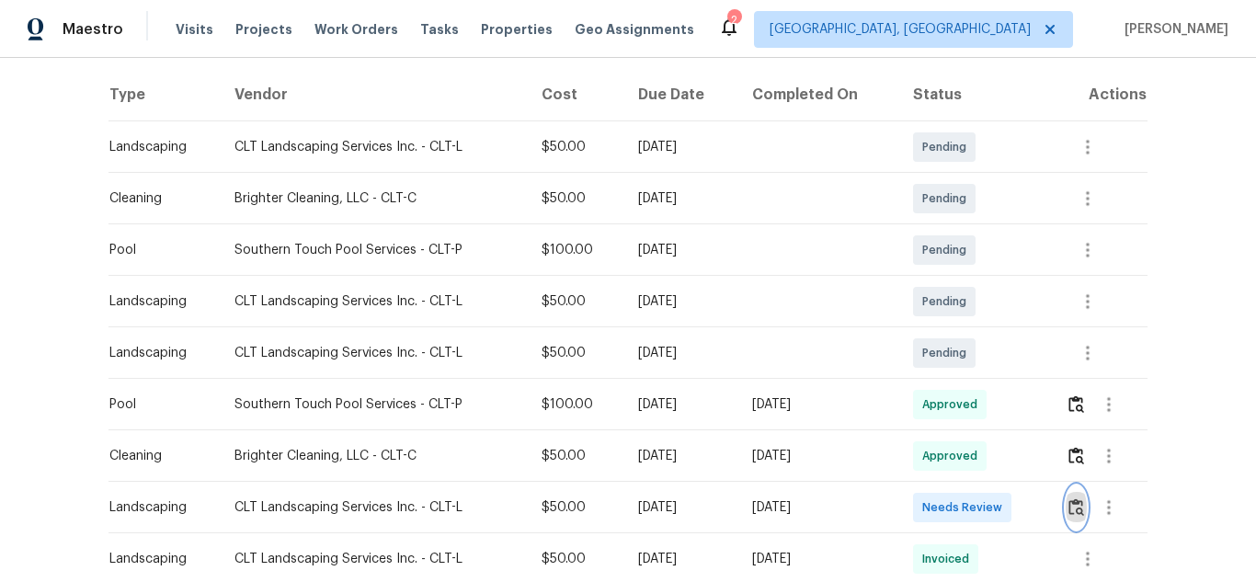
click at [1070, 504] on img "button" at bounding box center [1076, 506] width 16 height 17
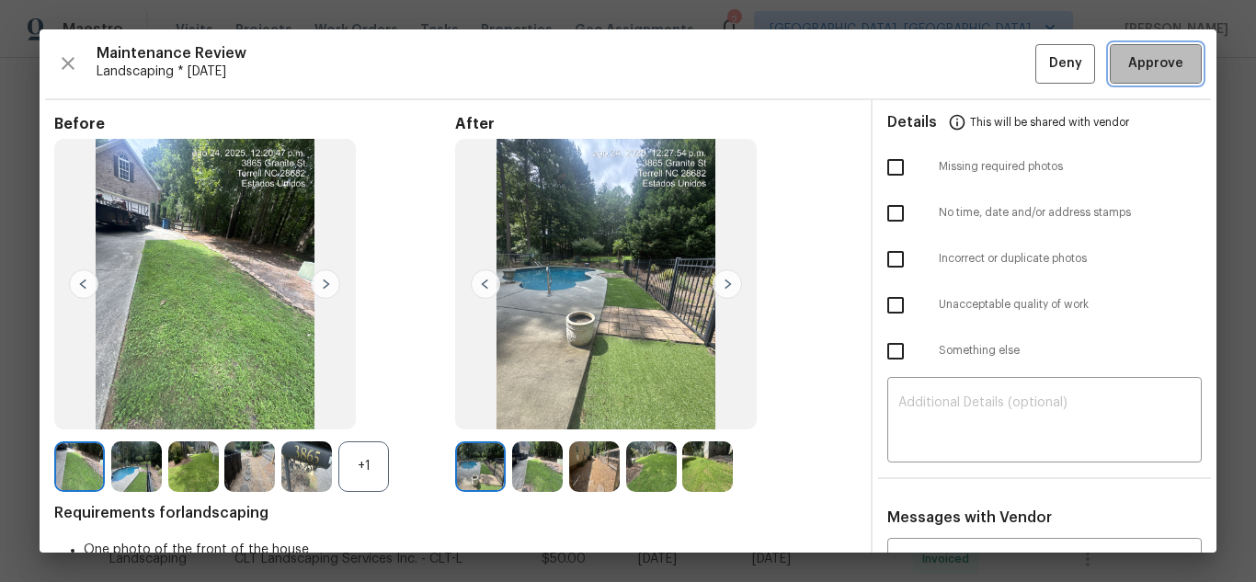
click at [1110, 71] on button "Approve" at bounding box center [1156, 64] width 92 height 40
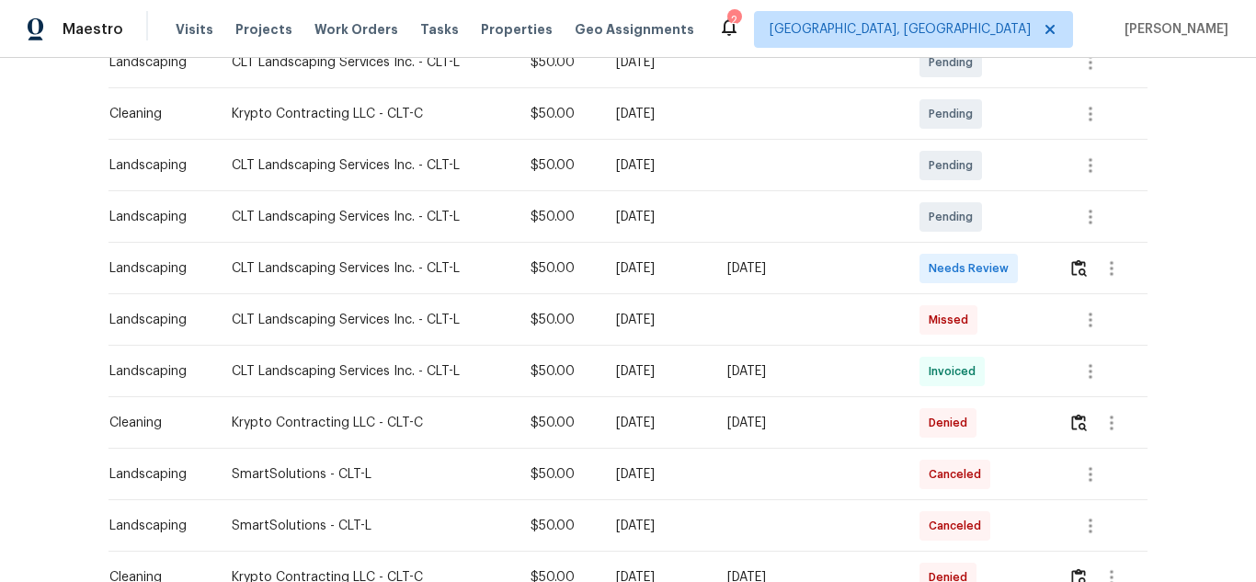
scroll to position [368, 0]
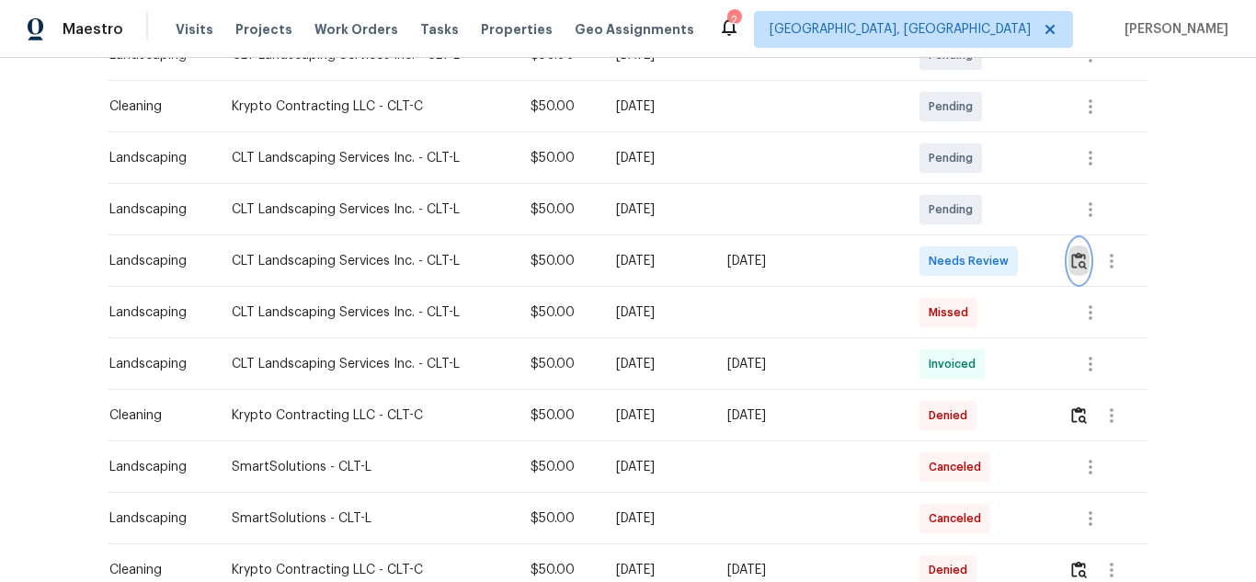
click at [1071, 258] on img "button" at bounding box center [1079, 260] width 16 height 17
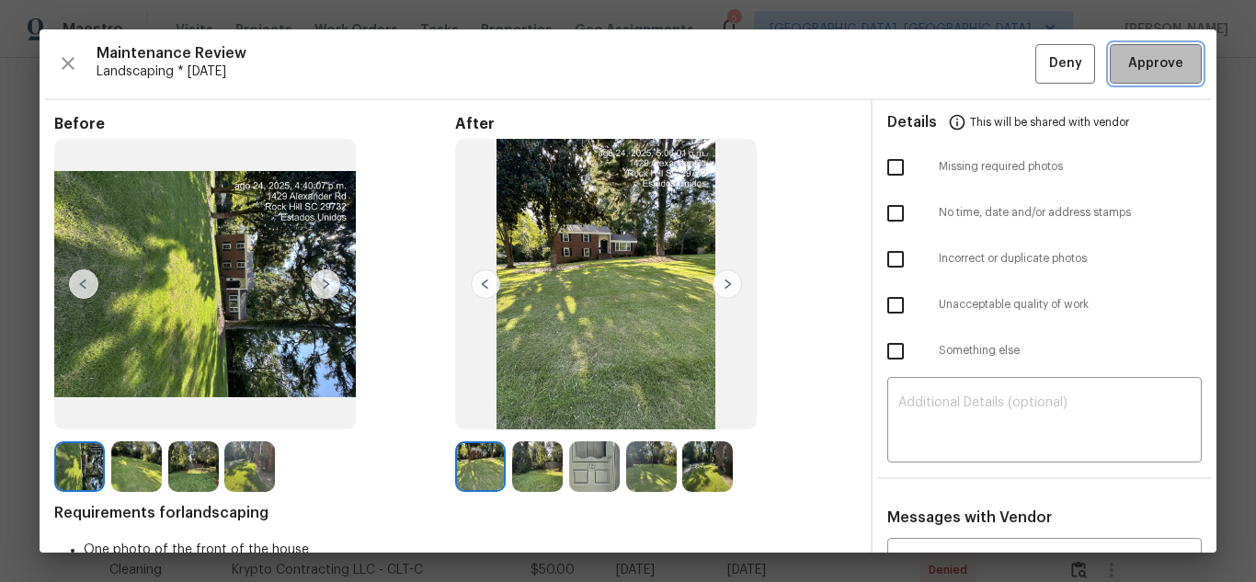
click at [1124, 51] on button "Approve" at bounding box center [1156, 64] width 92 height 40
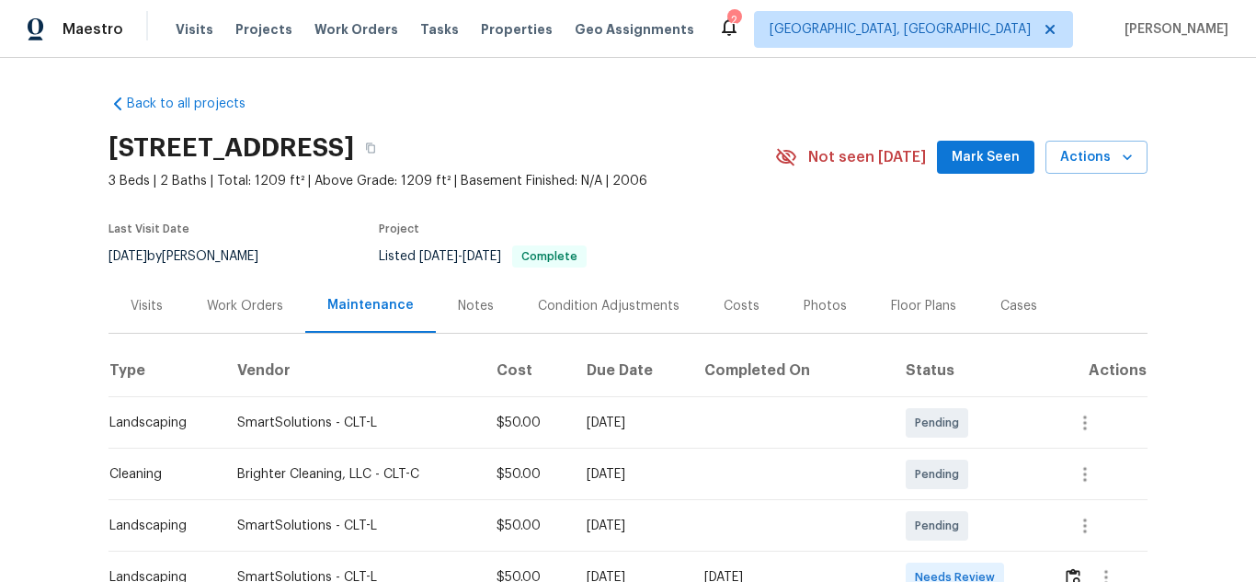
scroll to position [276, 0]
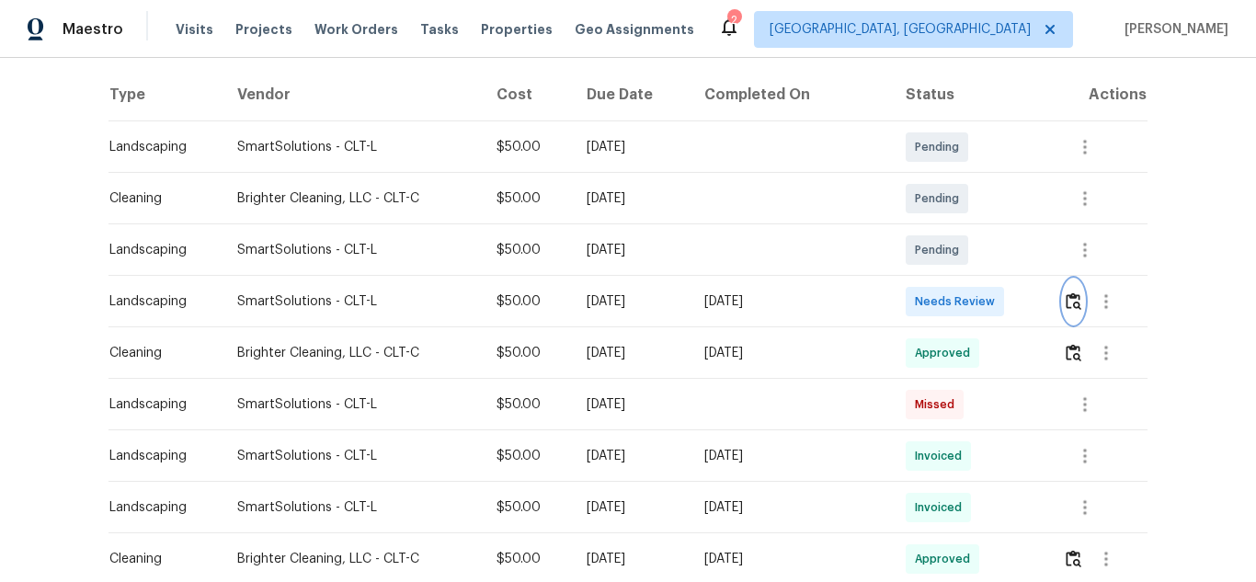
click at [1078, 302] on button "button" at bounding box center [1073, 301] width 21 height 44
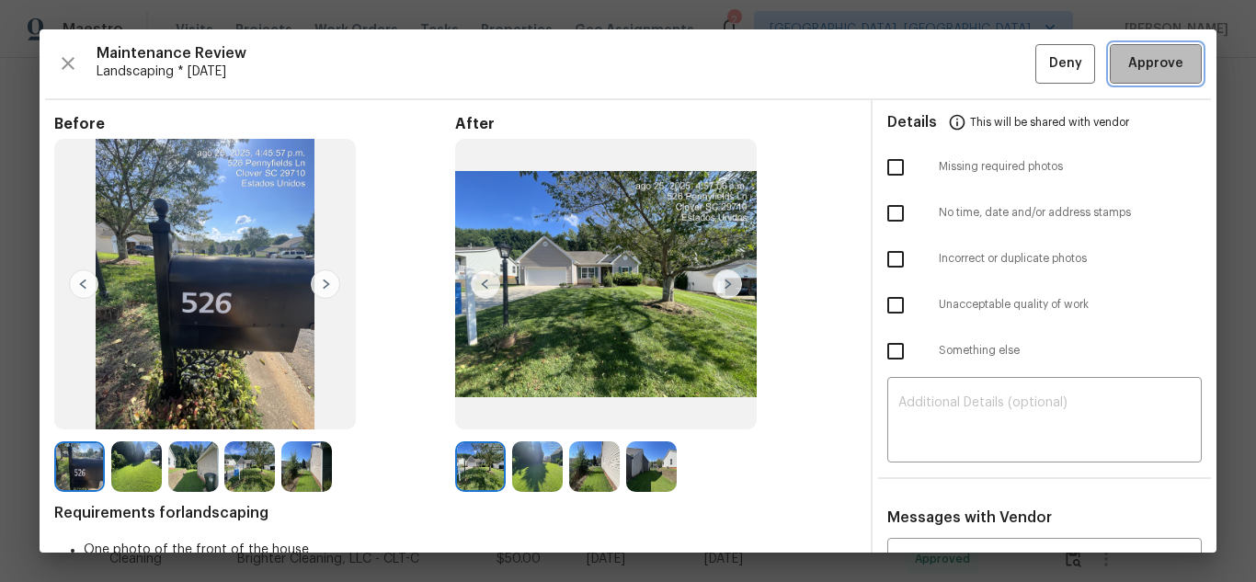
click at [1110, 51] on button "Approve" at bounding box center [1156, 64] width 92 height 40
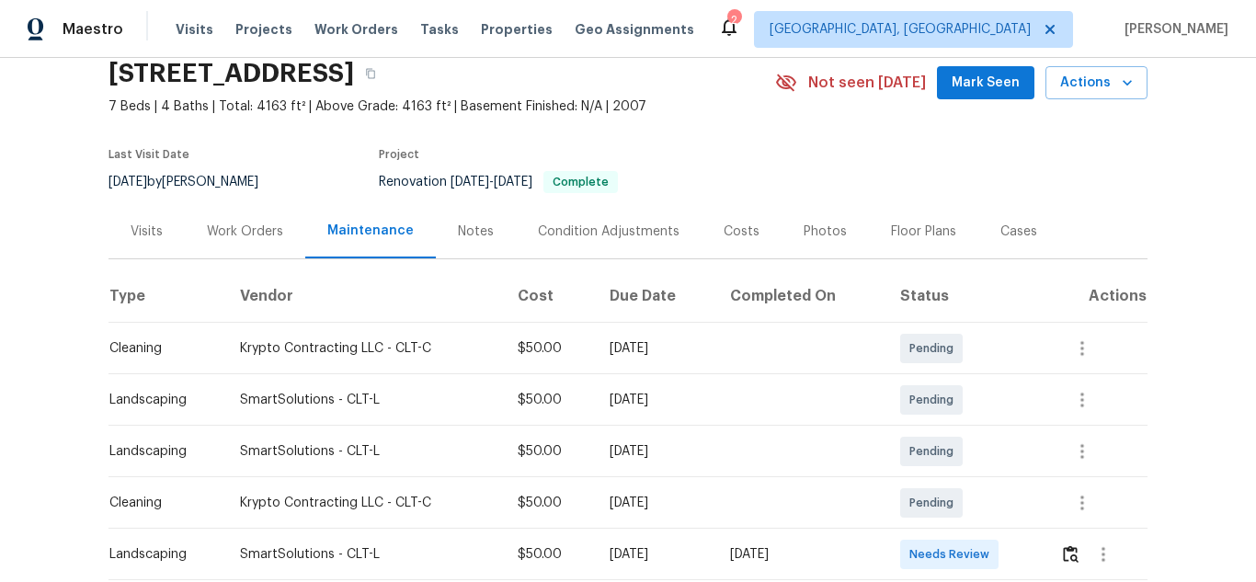
scroll to position [276, 0]
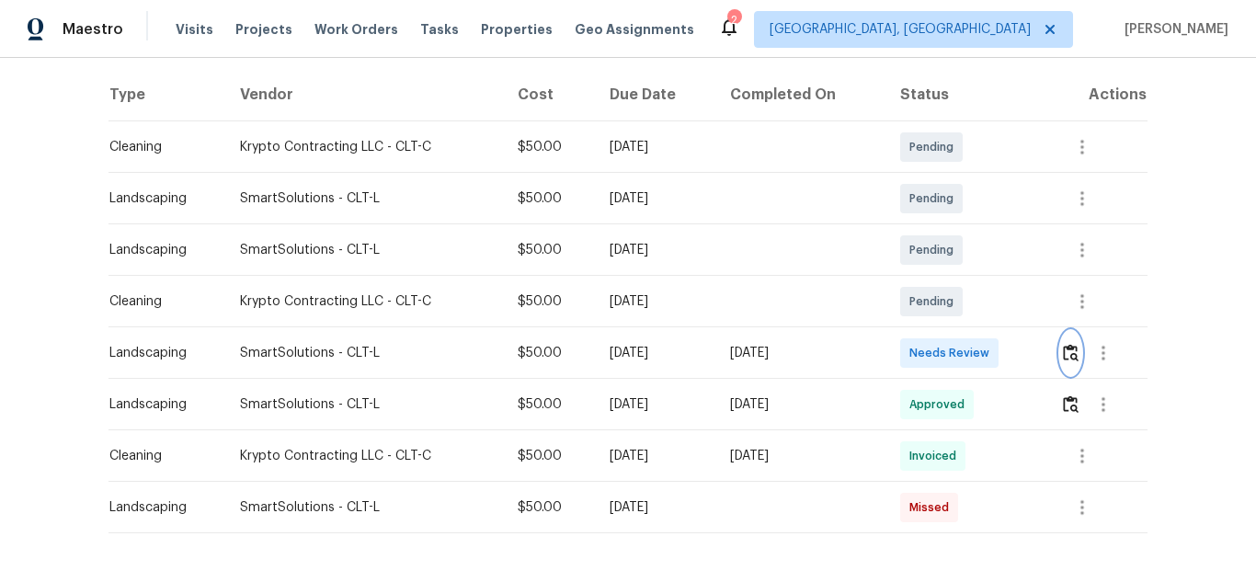
click at [1073, 350] on img "button" at bounding box center [1071, 352] width 16 height 17
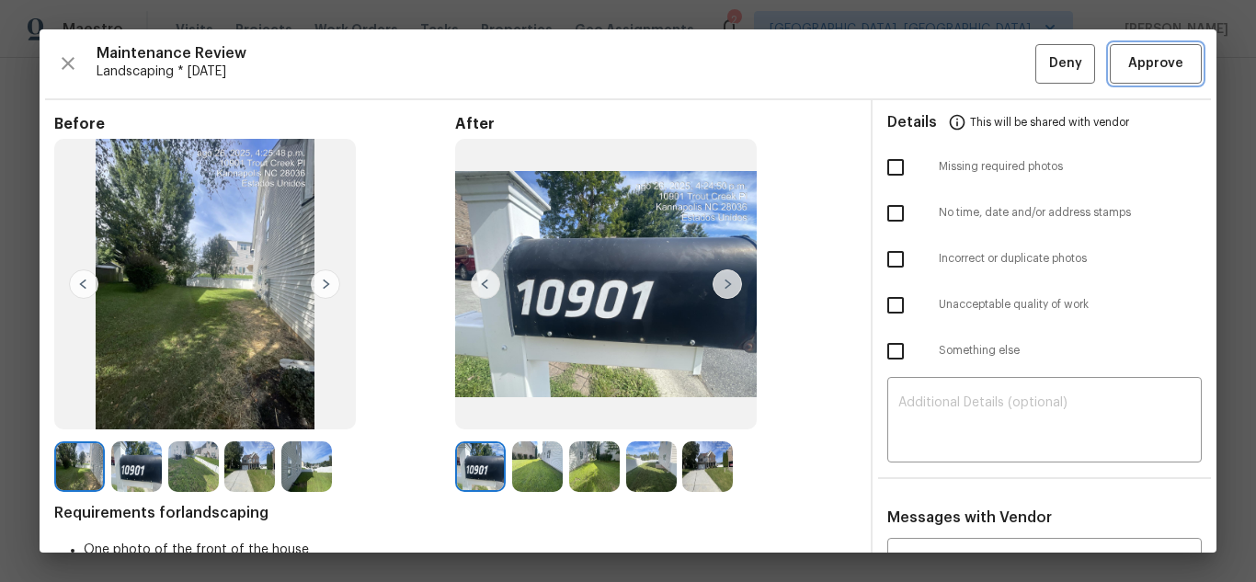
click at [1149, 51] on button "Approve" at bounding box center [1156, 64] width 92 height 40
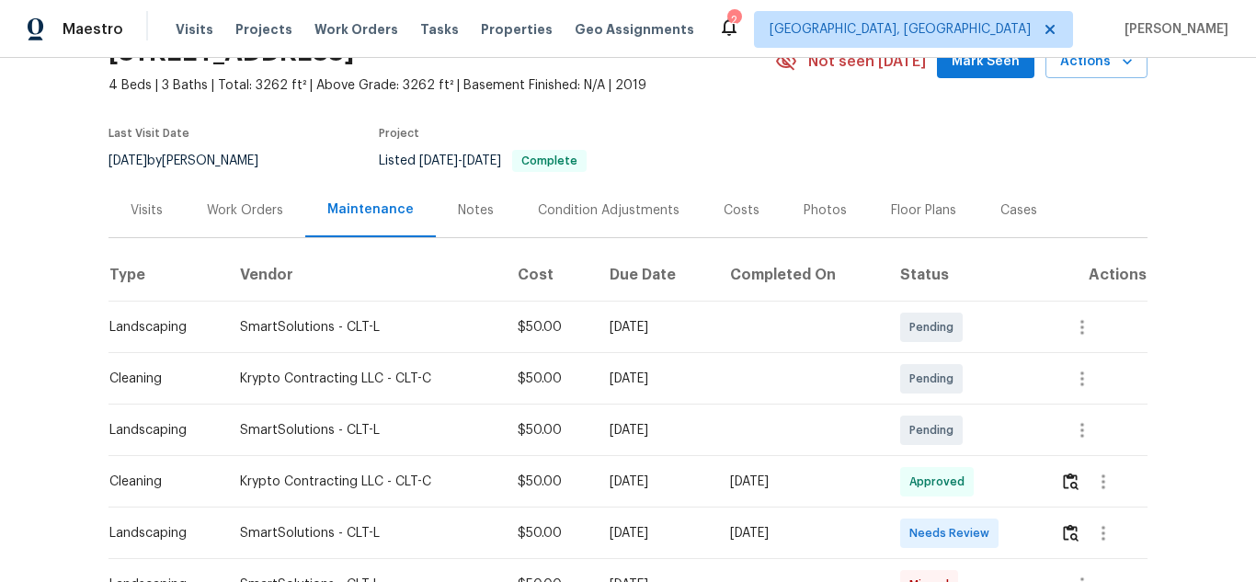
scroll to position [276, 0]
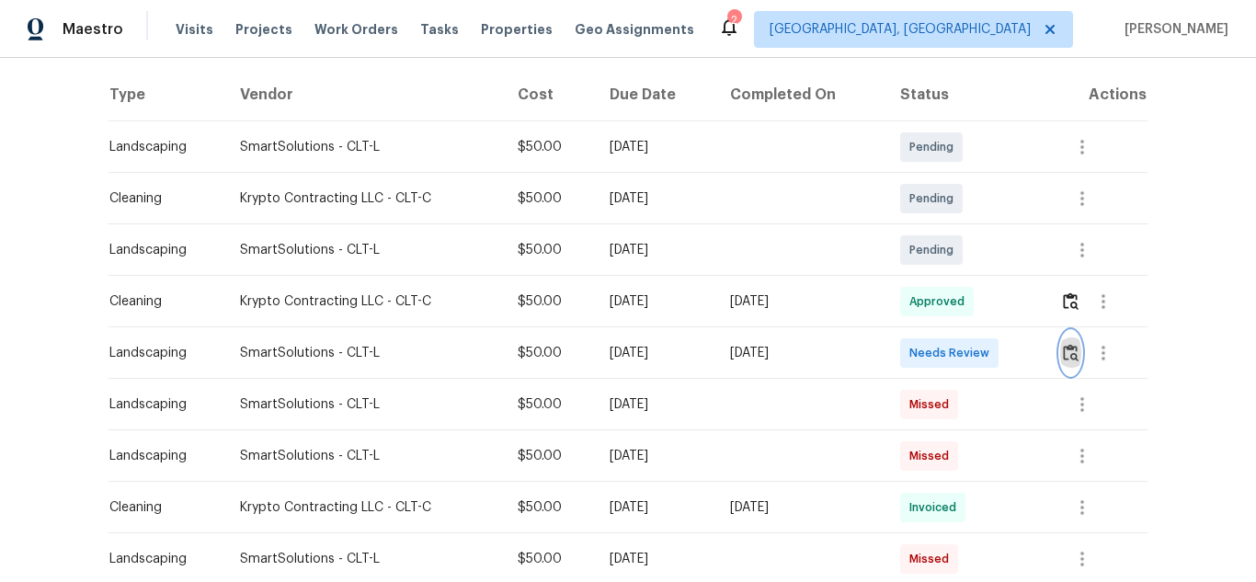
click at [1070, 360] on img "button" at bounding box center [1071, 352] width 16 height 17
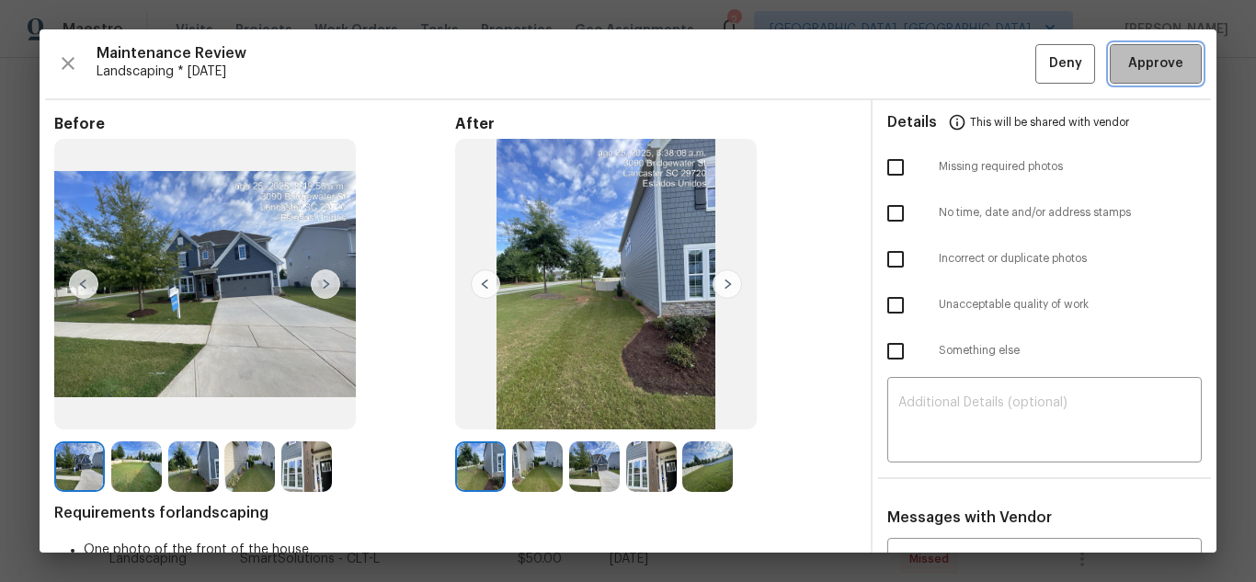
click at [1141, 72] on span "Approve" at bounding box center [1155, 63] width 55 height 23
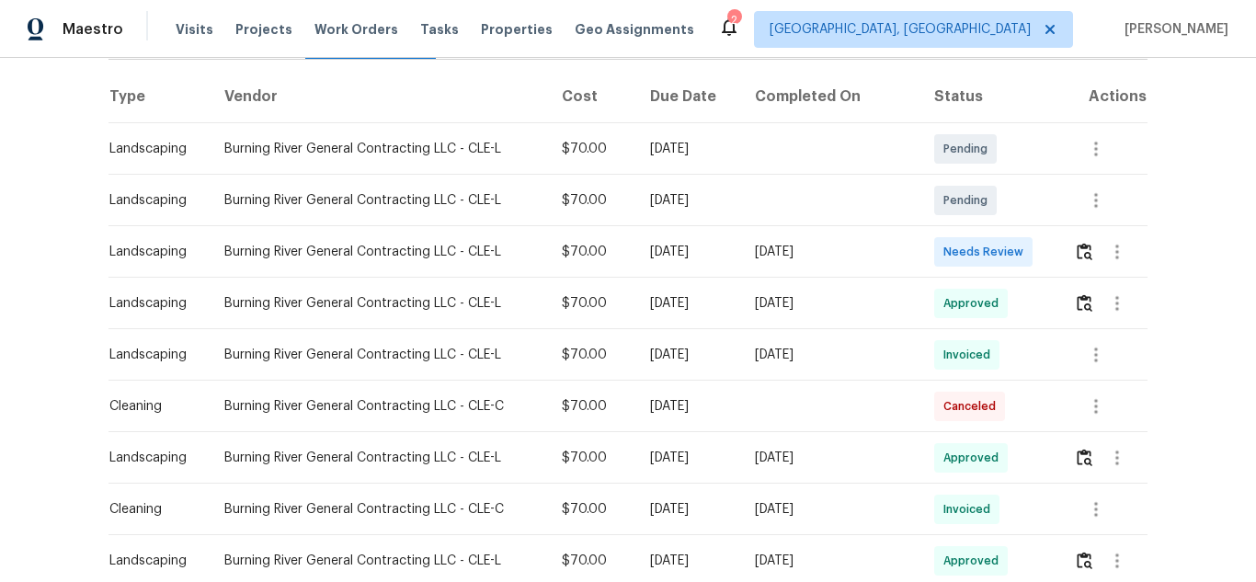
scroll to position [276, 0]
click at [1077, 245] on img "button" at bounding box center [1085, 249] width 16 height 17
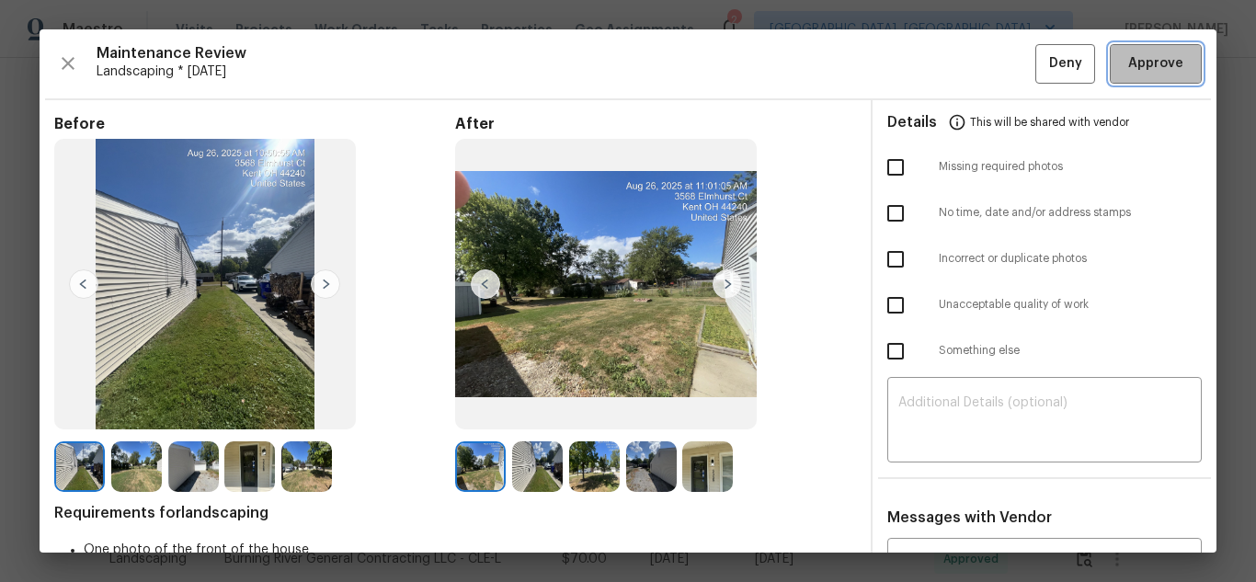
click at [1124, 55] on span "Approve" at bounding box center [1155, 63] width 63 height 23
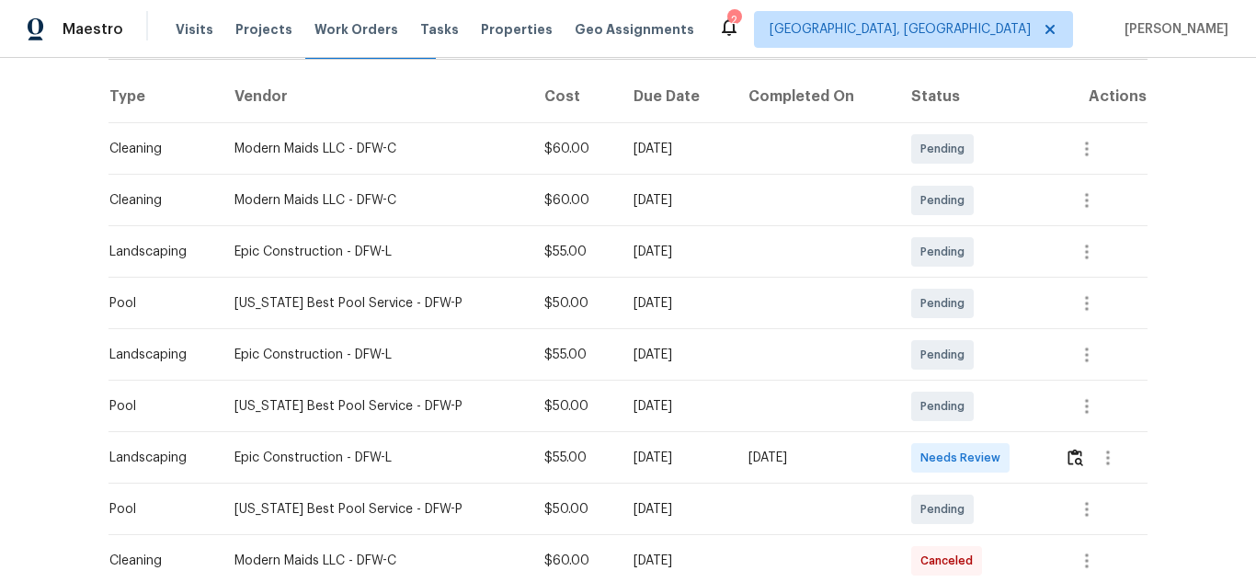
scroll to position [276, 0]
click at [1069, 457] on img "button" at bounding box center [1075, 455] width 16 height 17
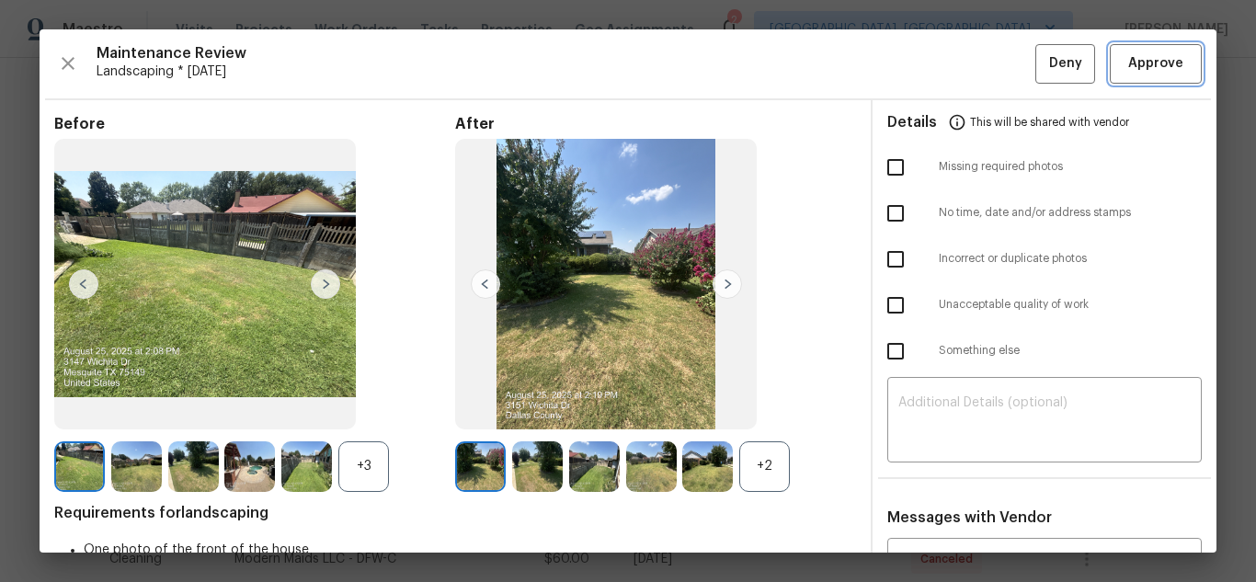
click at [1146, 77] on button "Approve" at bounding box center [1156, 64] width 92 height 40
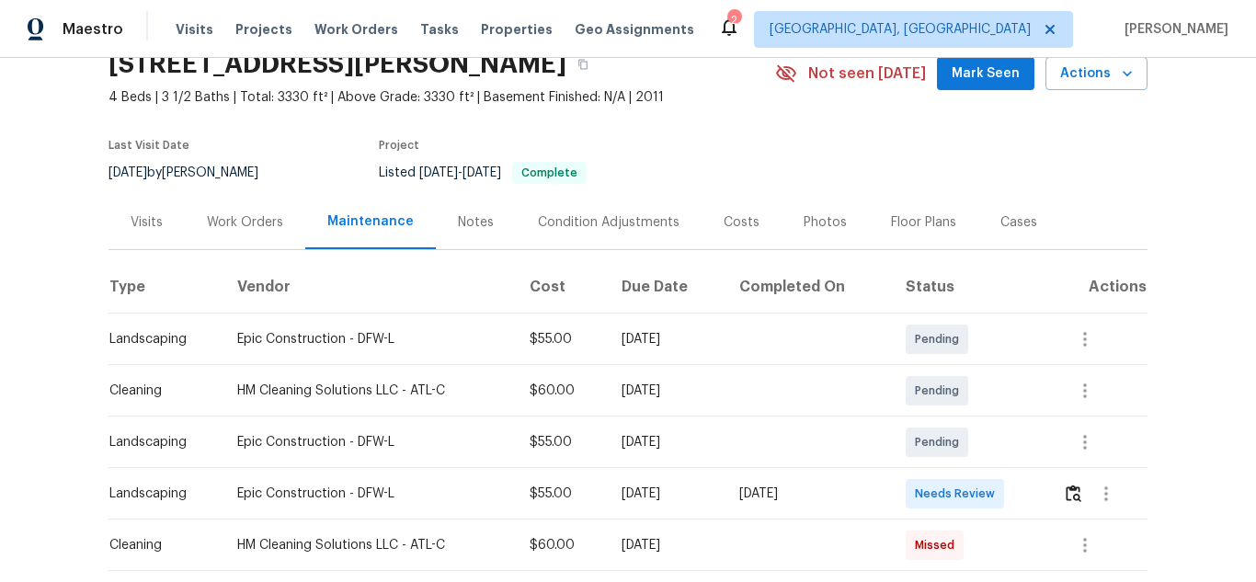
scroll to position [276, 0]
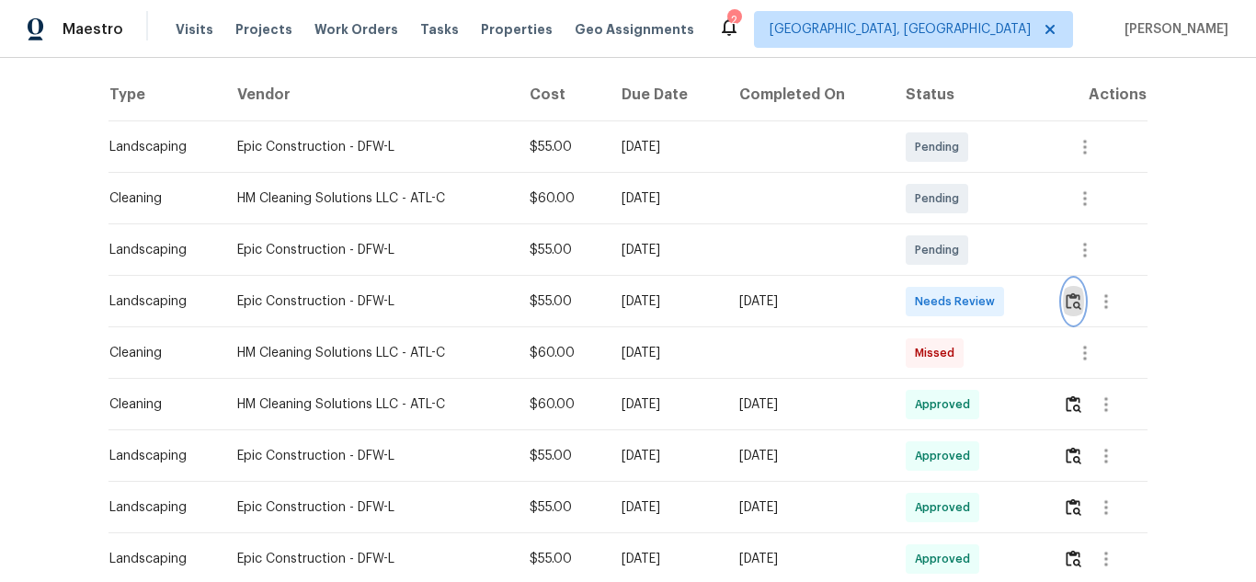
click at [1066, 307] on img "button" at bounding box center [1074, 300] width 16 height 17
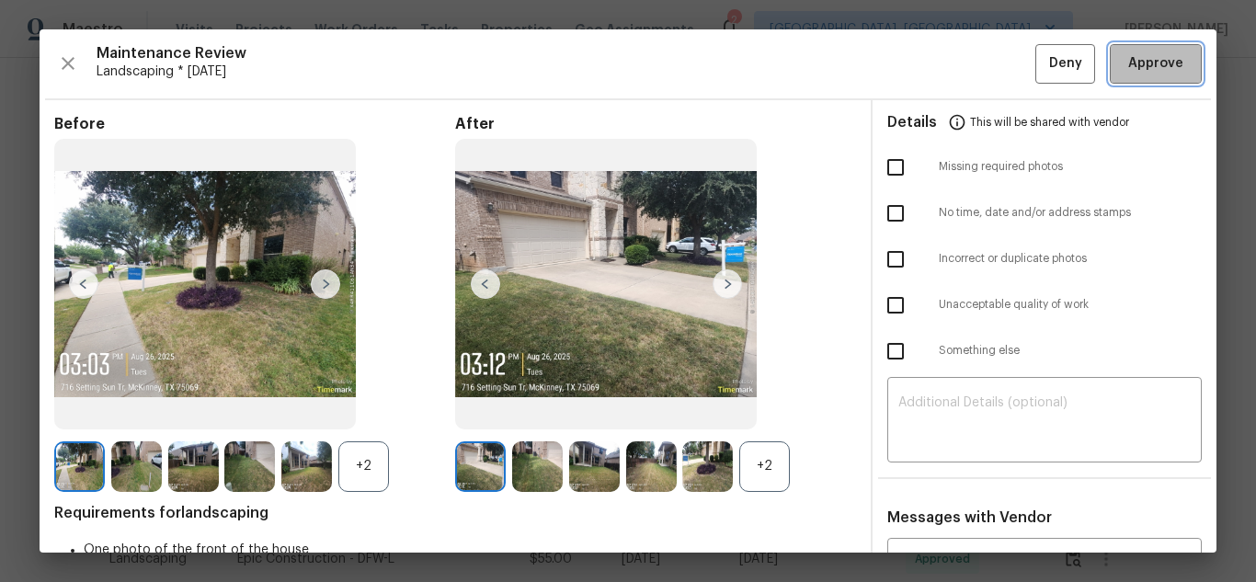
click at [1132, 71] on span "Approve" at bounding box center [1155, 63] width 55 height 23
